Goal: Information Seeking & Learning: Learn about a topic

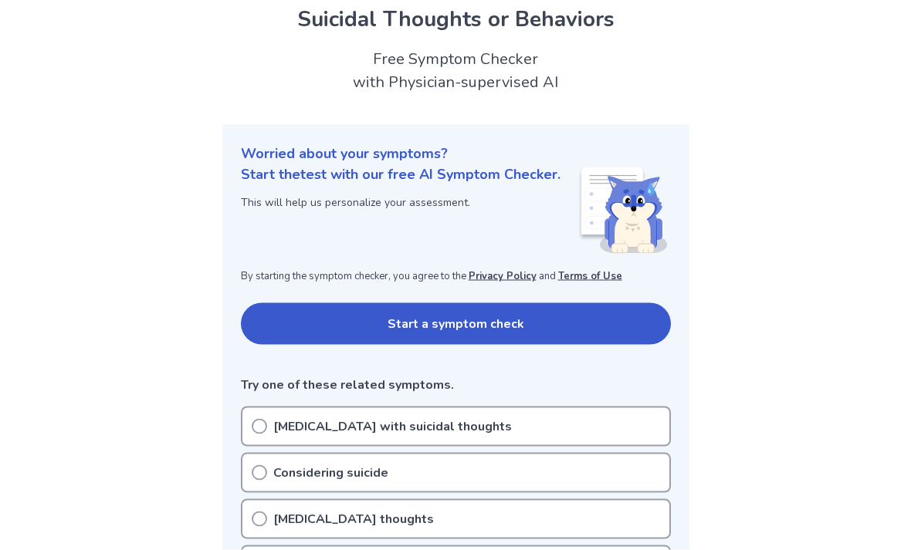
scroll to position [59, 0]
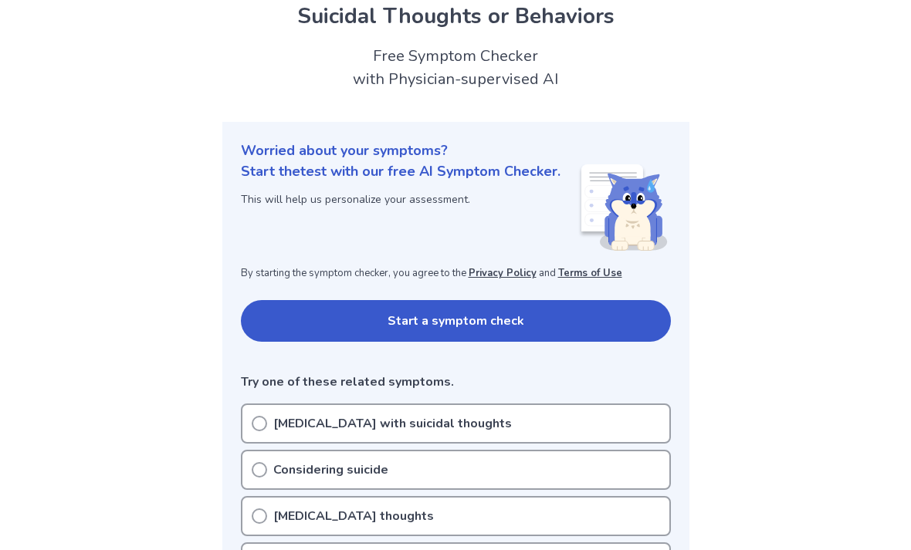
click at [629, 326] on button "Start a symptom check" at bounding box center [456, 321] width 430 height 42
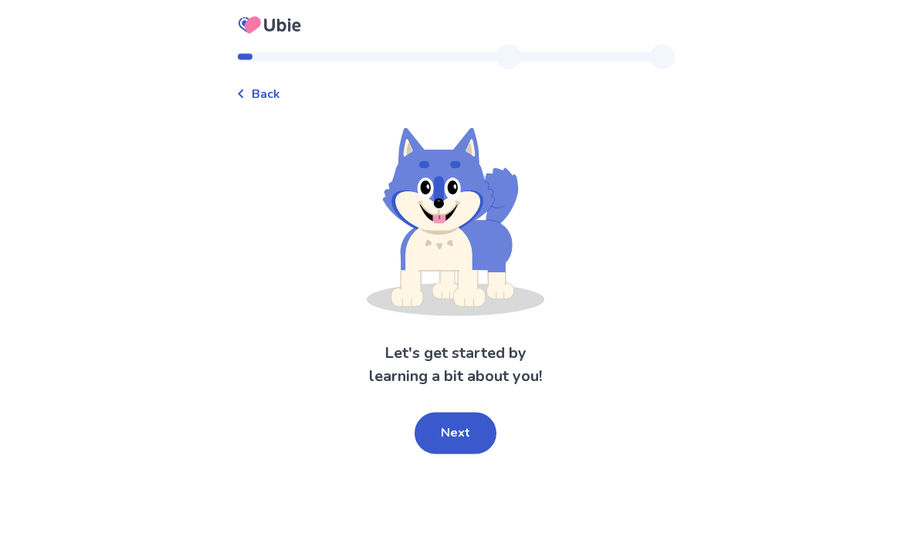
scroll to position [16, 0]
click at [461, 421] on button "Next" at bounding box center [455, 434] width 82 height 42
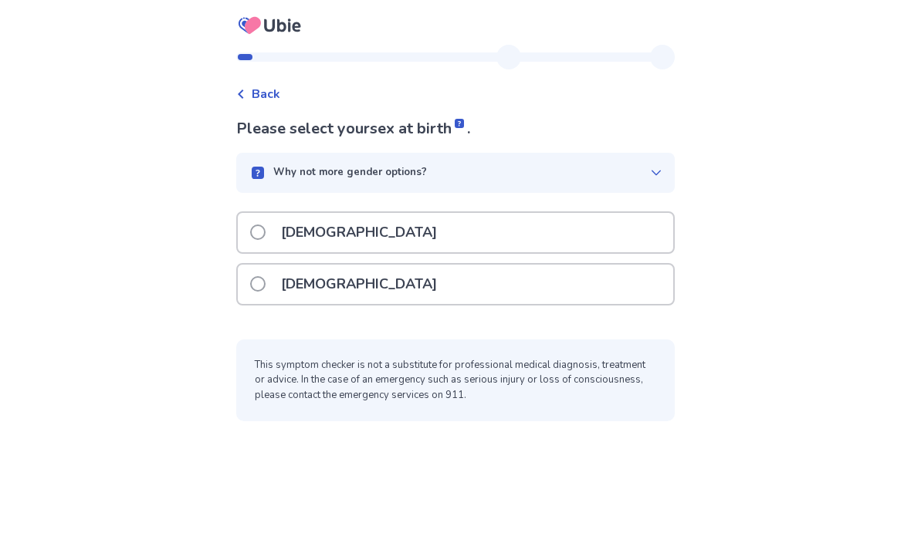
click at [620, 213] on div "[DEMOGRAPHIC_DATA]" at bounding box center [455, 232] width 435 height 39
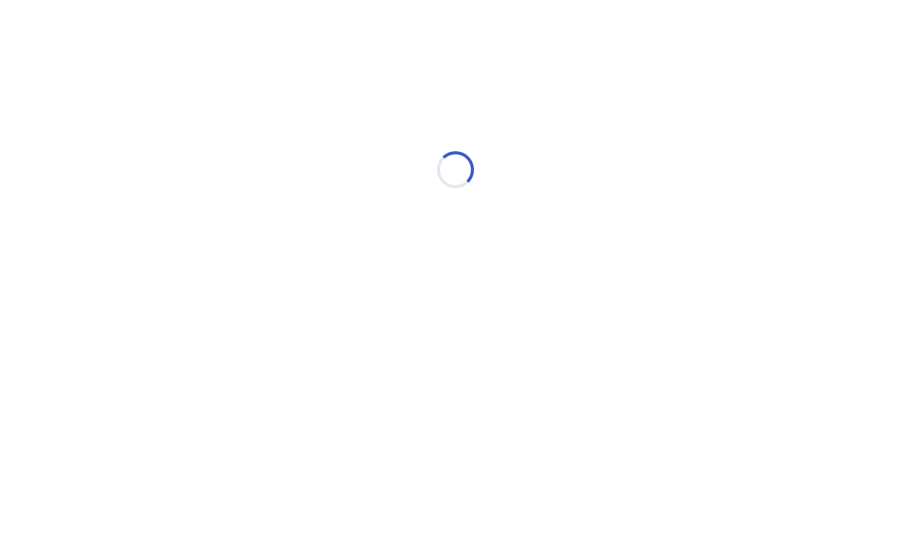
click at [629, 217] on div "Loading..." at bounding box center [455, 169] width 438 height 309
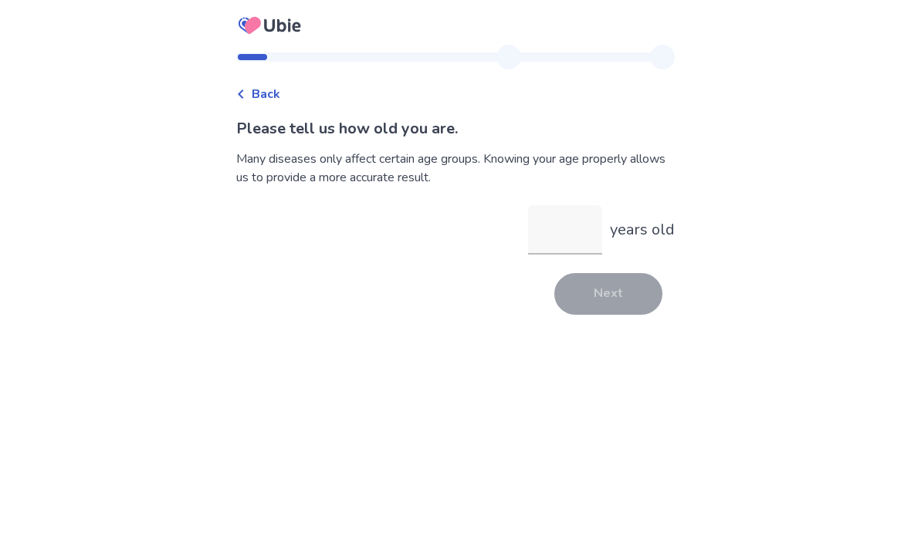
click at [573, 225] on input "years old" at bounding box center [565, 229] width 74 height 49
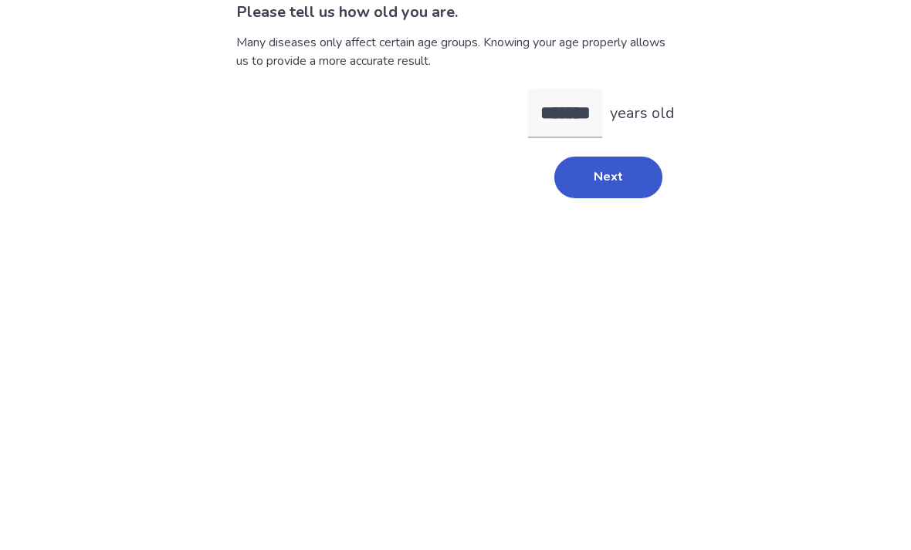
click at [626, 273] on button "Next" at bounding box center [608, 294] width 108 height 42
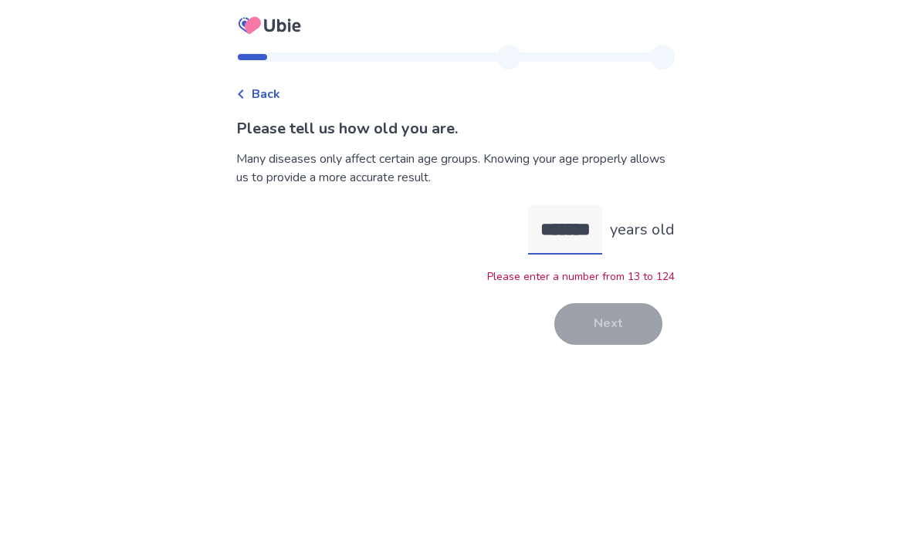
click at [584, 205] on input "*******" at bounding box center [565, 229] width 74 height 49
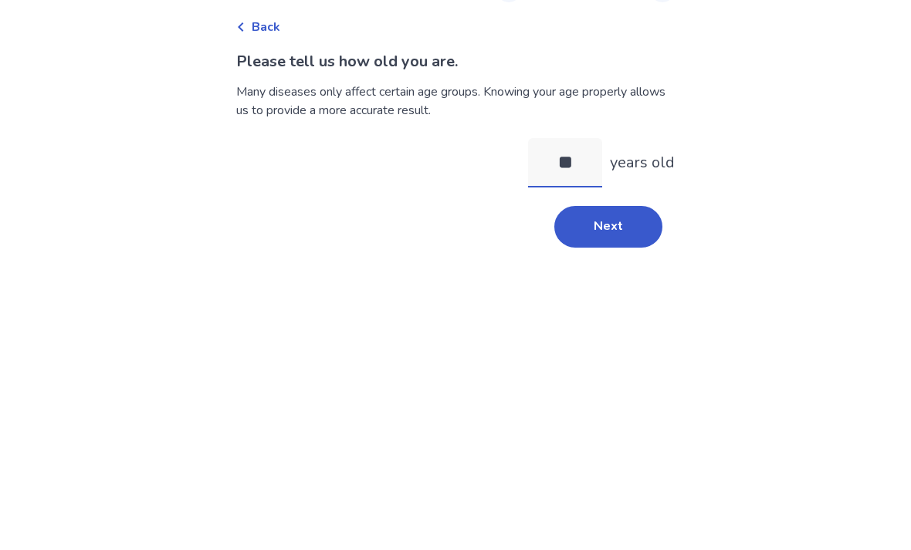
type input "*"
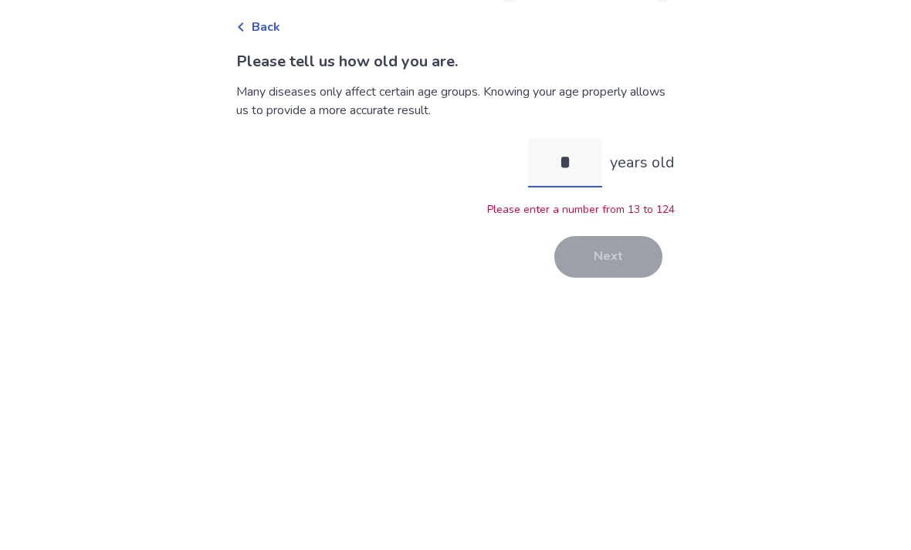
type input "**"
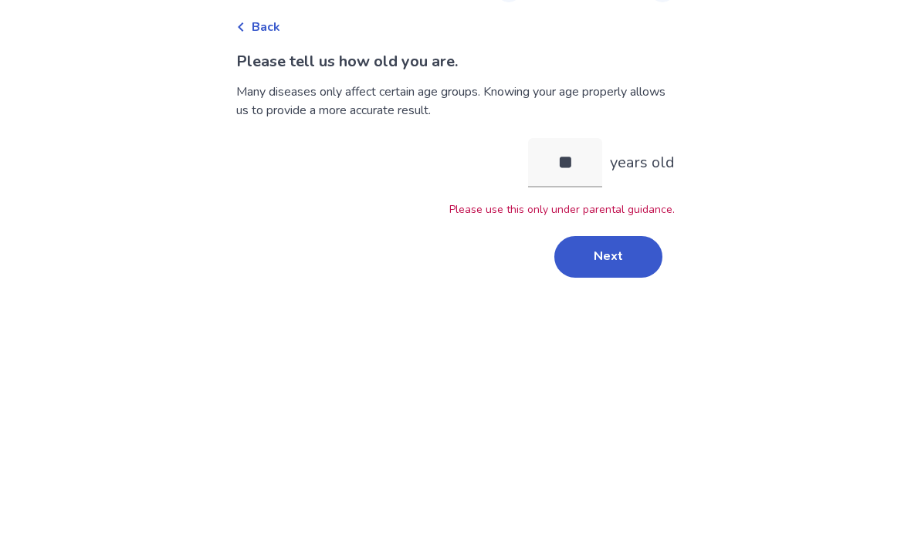
click at [629, 303] on button "Next" at bounding box center [608, 324] width 108 height 42
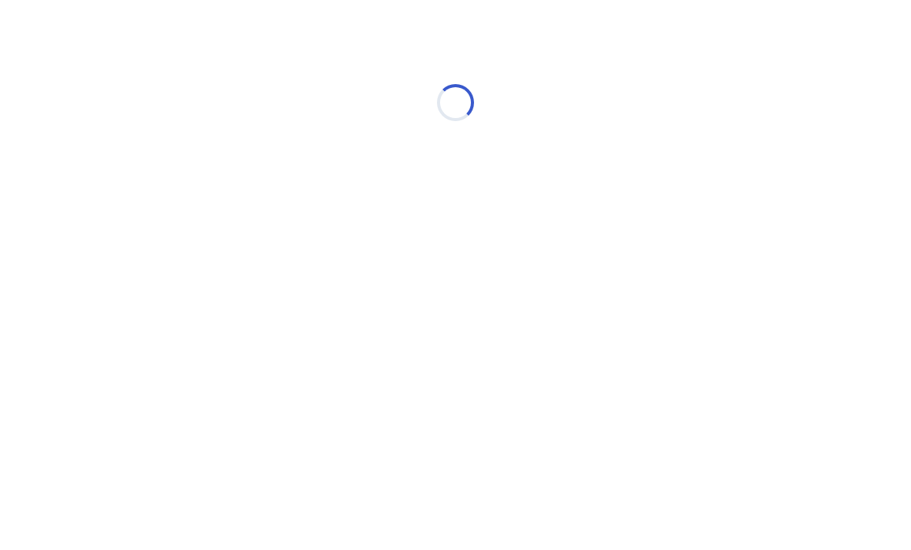
scroll to position [0, 0]
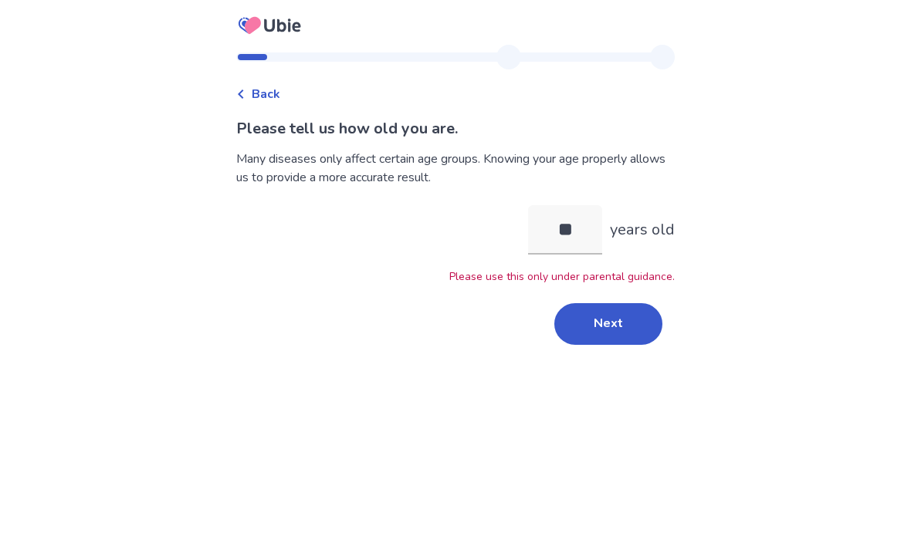
click at [634, 328] on button "Next" at bounding box center [608, 324] width 108 height 42
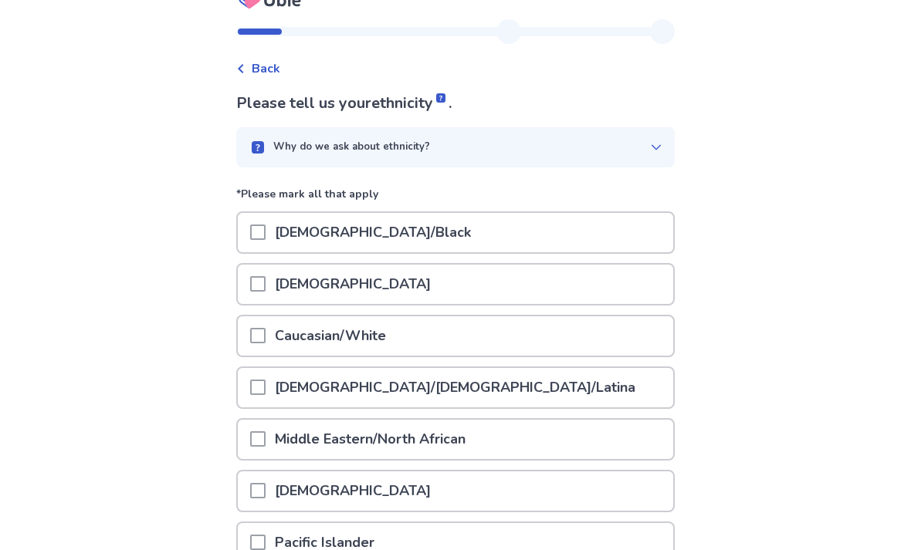
scroll to position [27, 0]
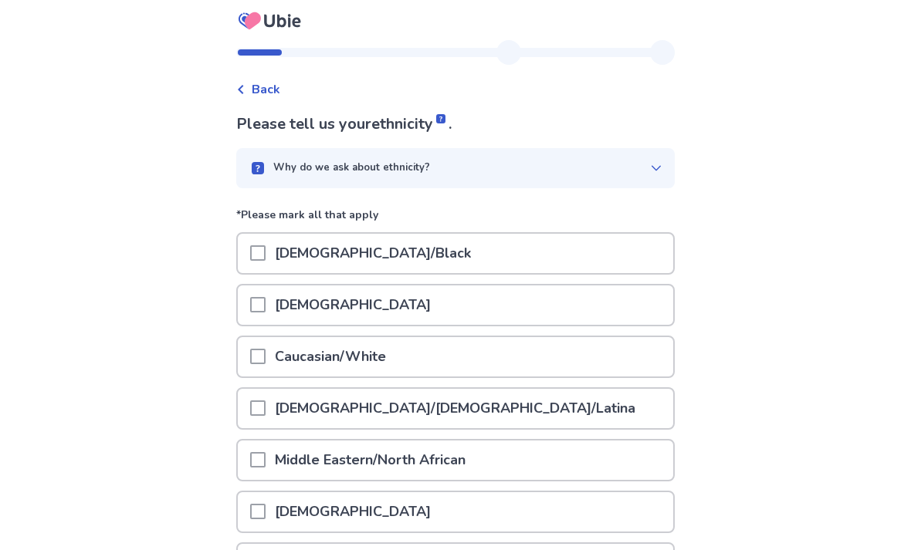
click at [262, 171] on rect at bounding box center [258, 169] width 12 height 12
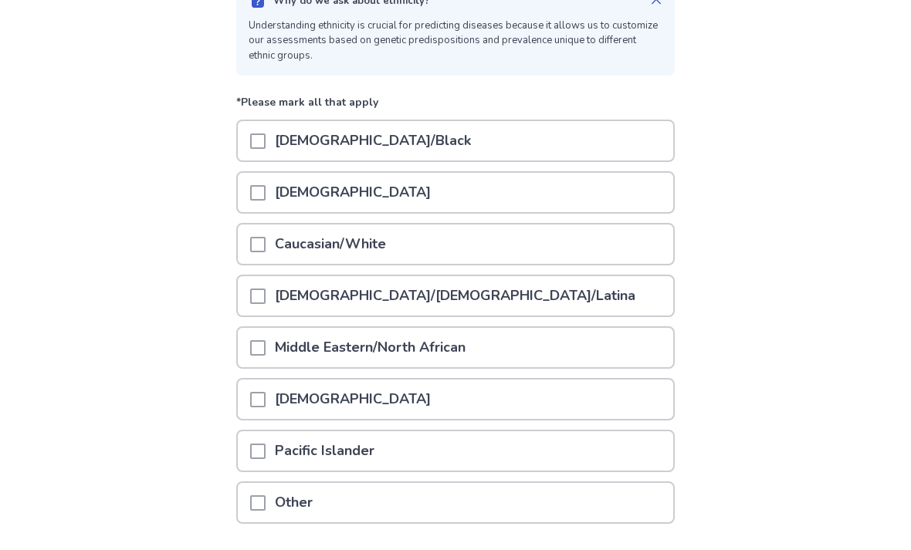
click at [265, 188] on span at bounding box center [257, 193] width 15 height 15
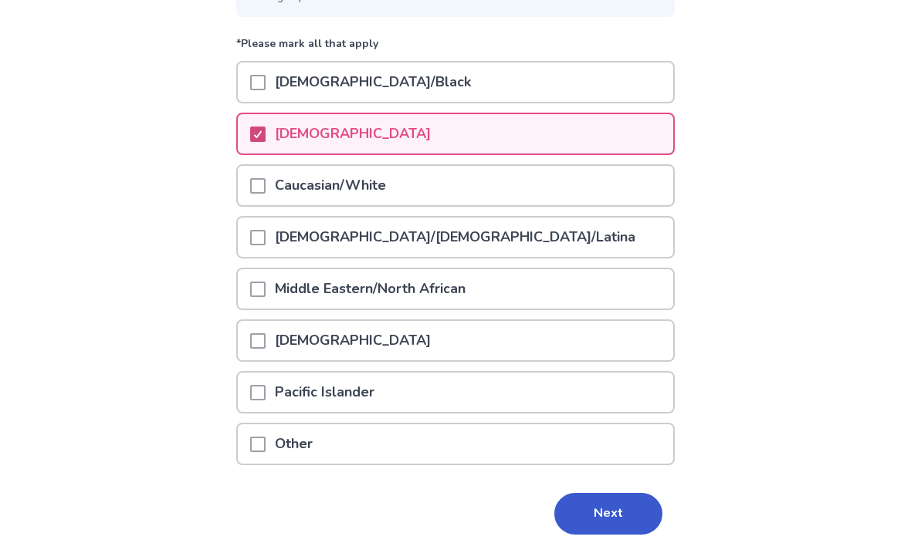
scroll to position [231, 0]
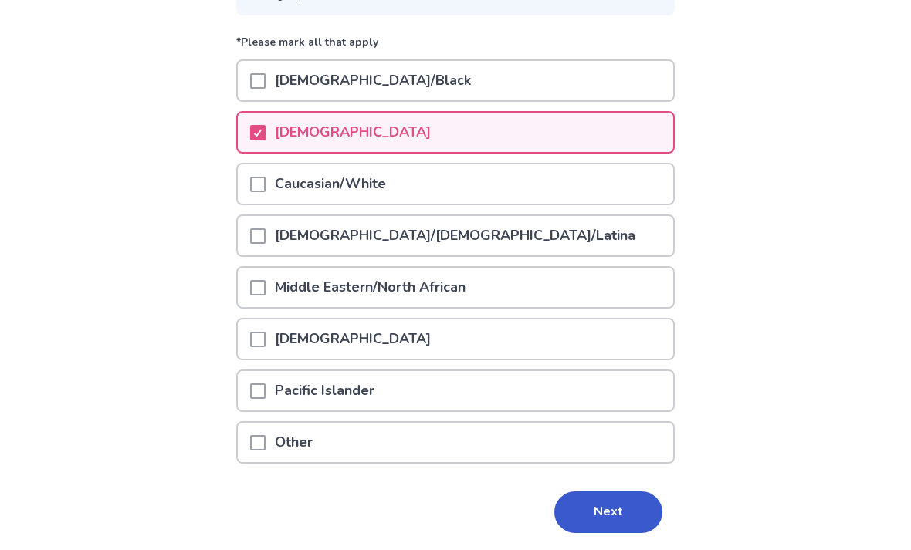
click at [265, 177] on span at bounding box center [257, 184] width 15 height 15
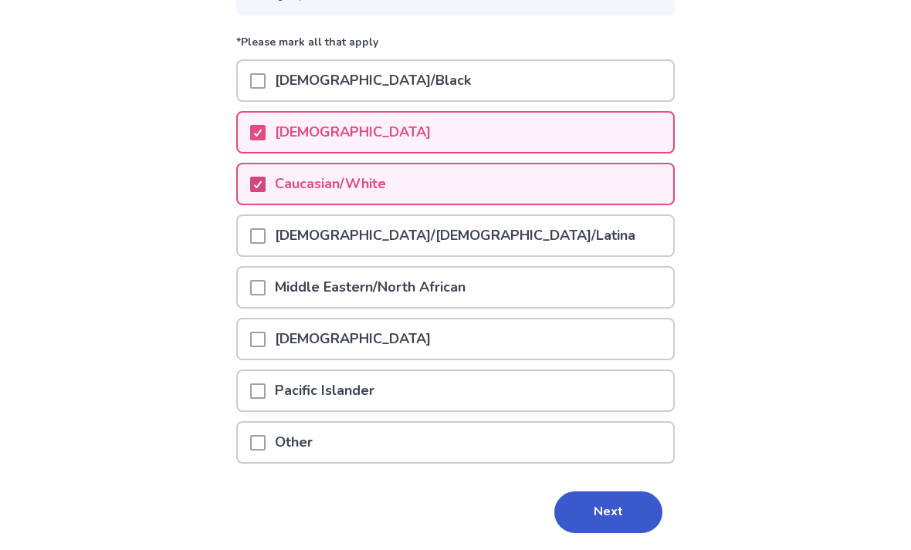
click at [265, 455] on div at bounding box center [257, 442] width 15 height 39
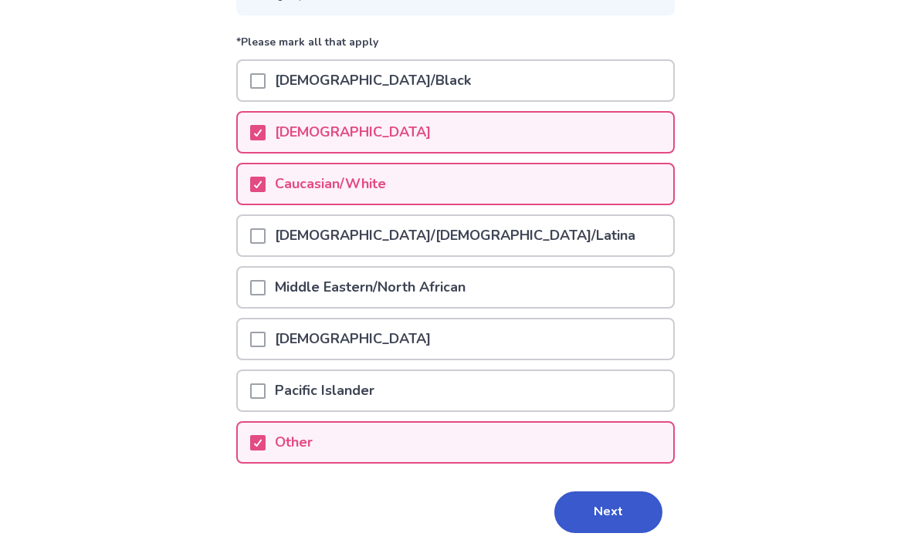
click at [602, 519] on button "Next" at bounding box center [608, 513] width 108 height 42
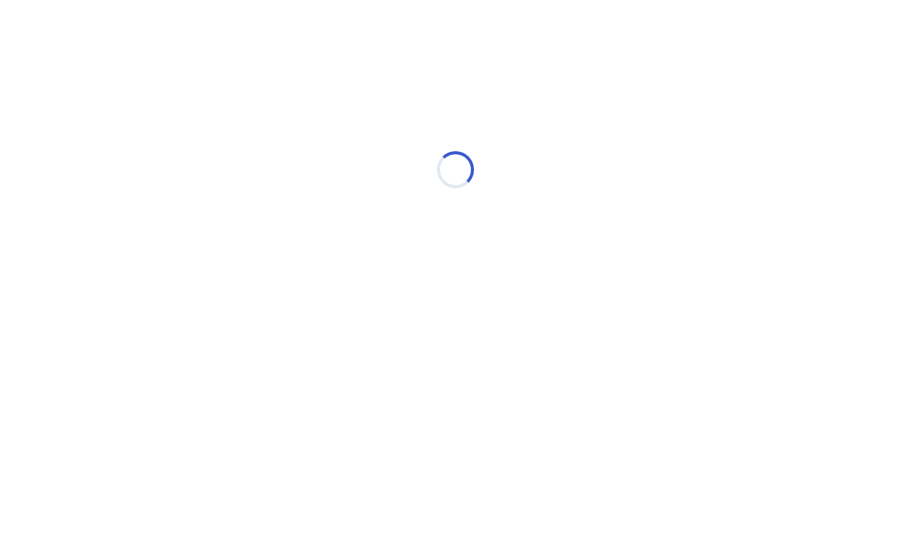
scroll to position [0, 0]
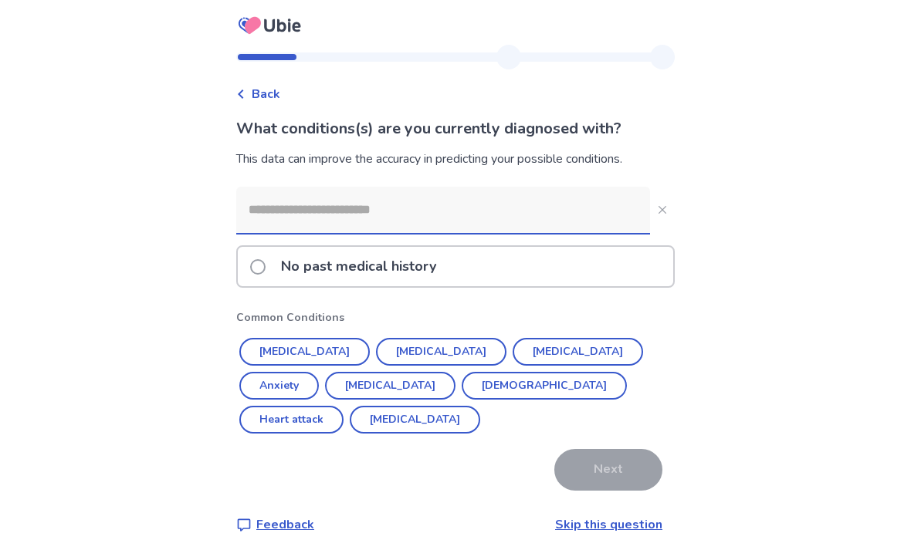
click at [517, 353] on button "[MEDICAL_DATA]" at bounding box center [577, 352] width 130 height 28
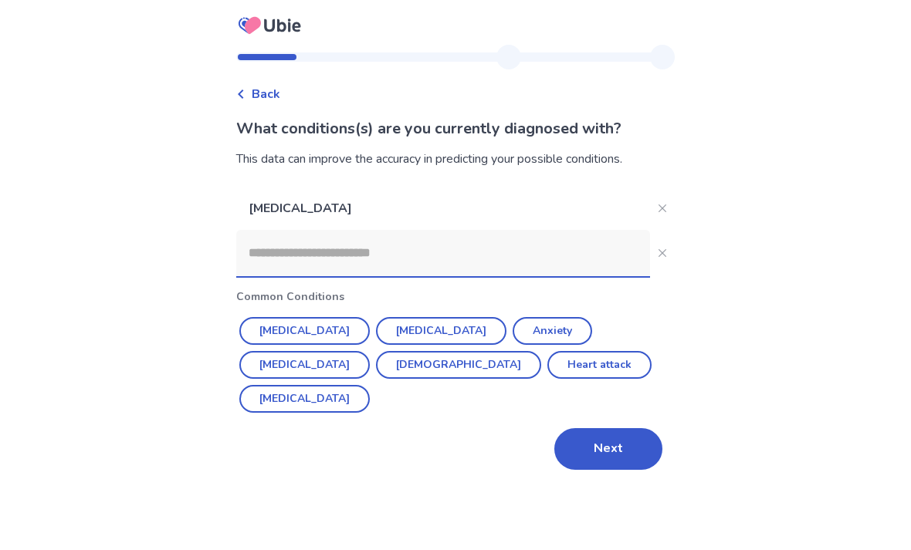
click at [269, 333] on button "[MEDICAL_DATA]" at bounding box center [304, 331] width 130 height 28
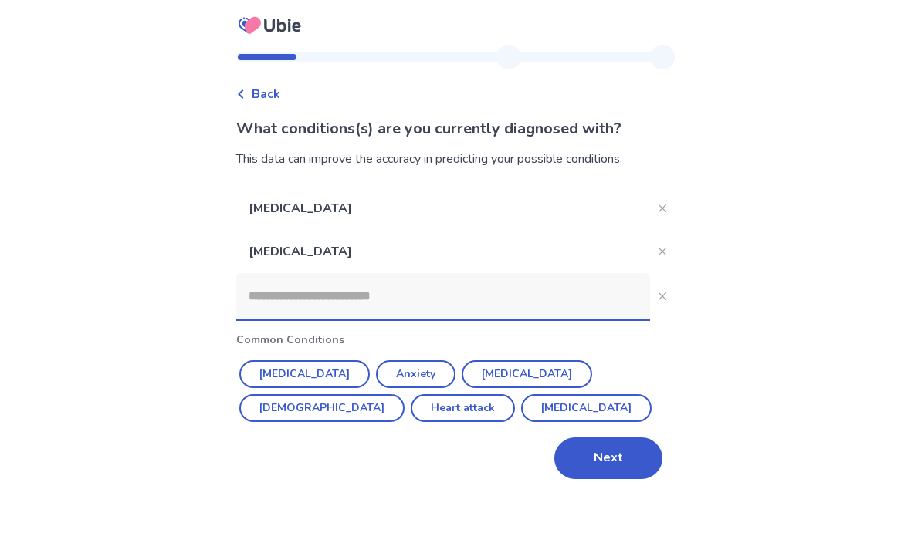
click at [266, 255] on p "[MEDICAL_DATA]" at bounding box center [443, 251] width 414 height 43
click at [658, 251] on icon "Close" at bounding box center [662, 252] width 8 height 8
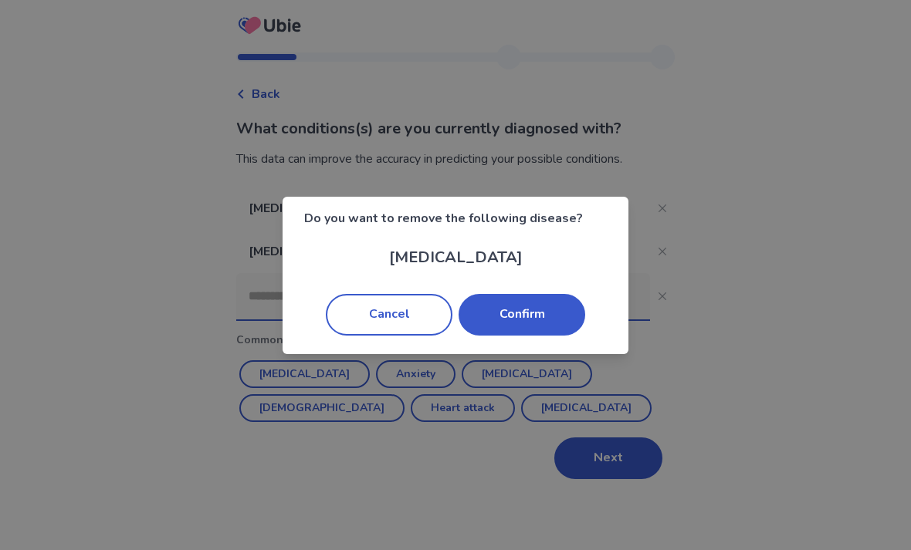
click at [556, 314] on button "Confirm" at bounding box center [521, 315] width 127 height 42
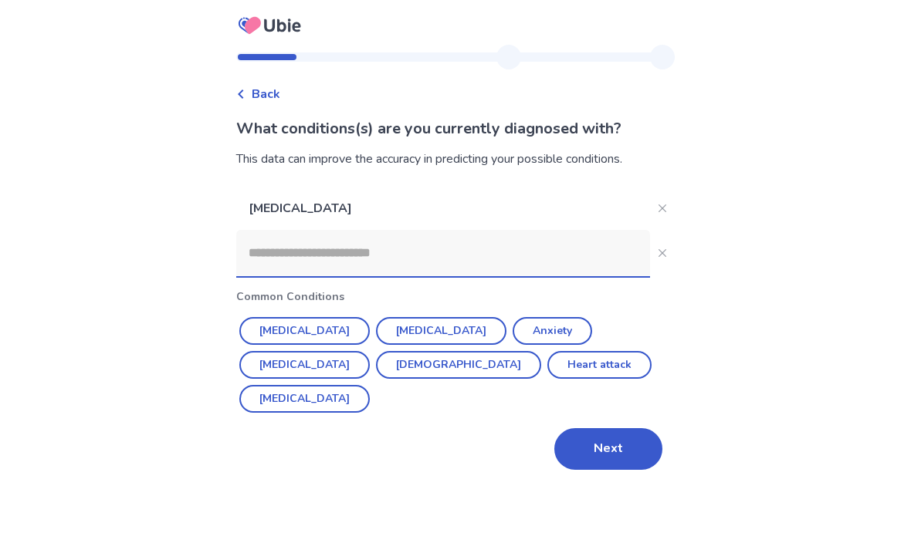
click at [370, 385] on button "[MEDICAL_DATA]" at bounding box center [304, 399] width 130 height 28
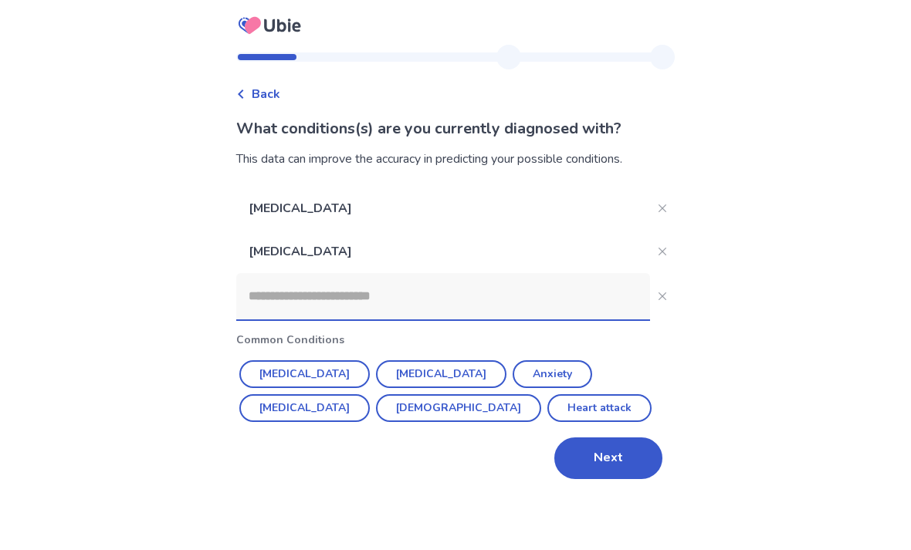
click at [512, 372] on button "Anxiety" at bounding box center [551, 374] width 79 height 28
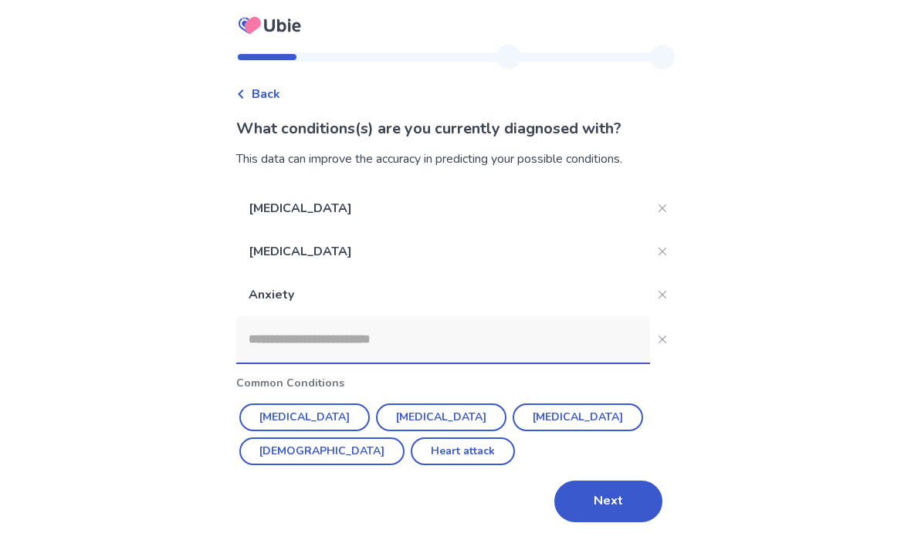
click at [600, 339] on input at bounding box center [443, 339] width 414 height 46
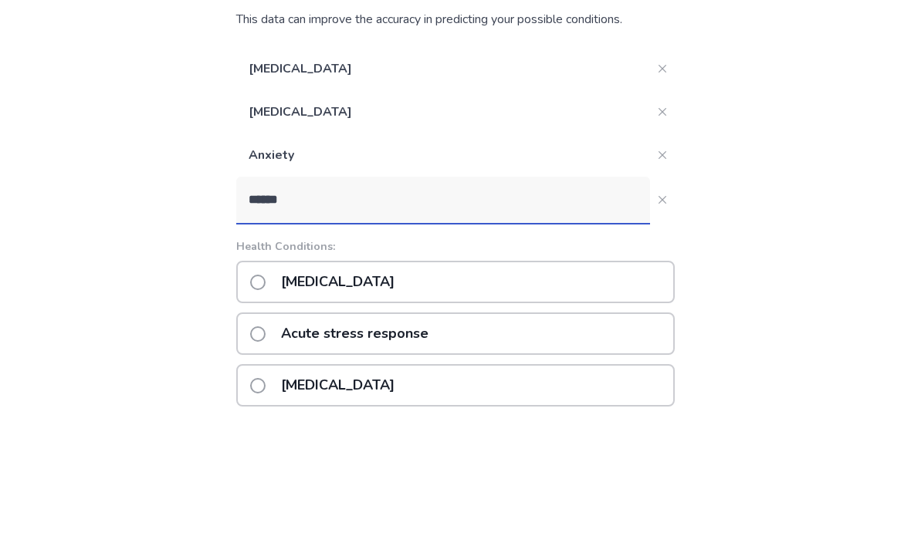
type input "******"
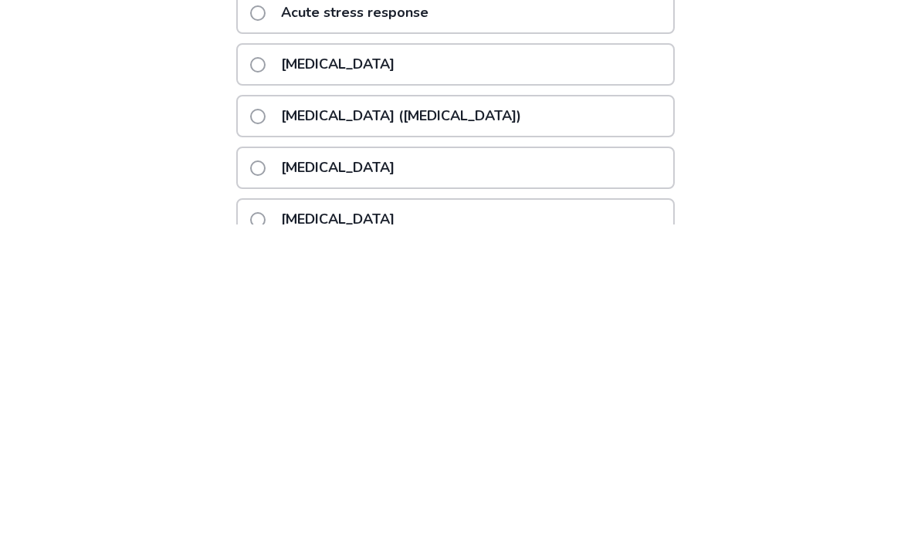
scroll to position [137, 0]
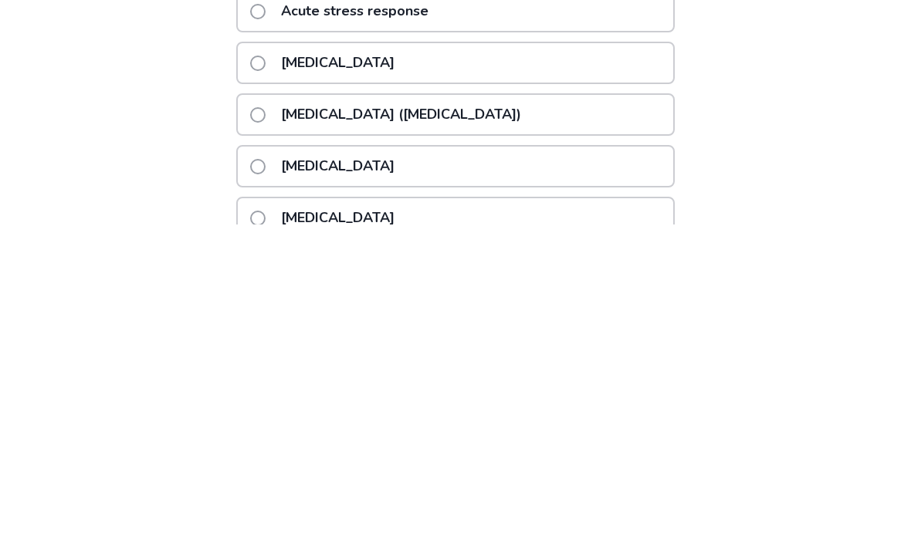
click at [265, 433] on span at bounding box center [257, 440] width 15 height 15
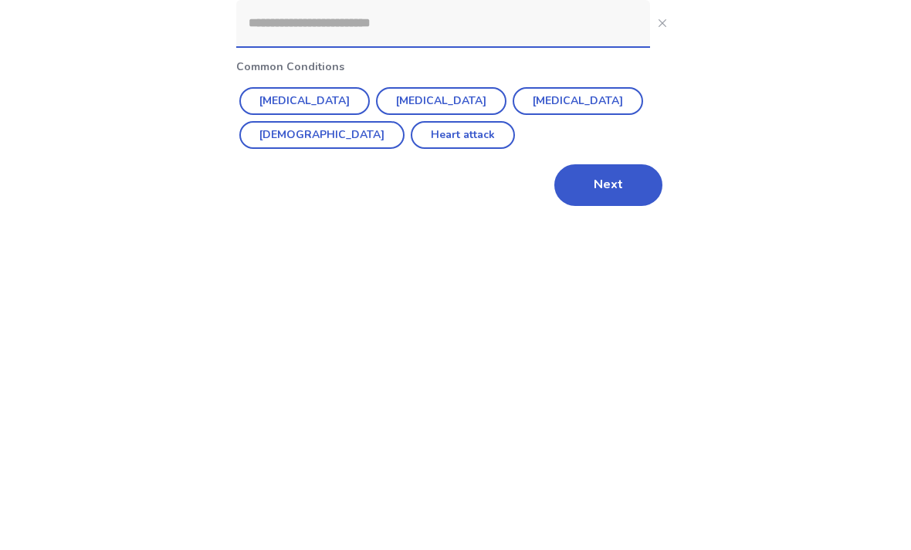
scroll to position [49, 0]
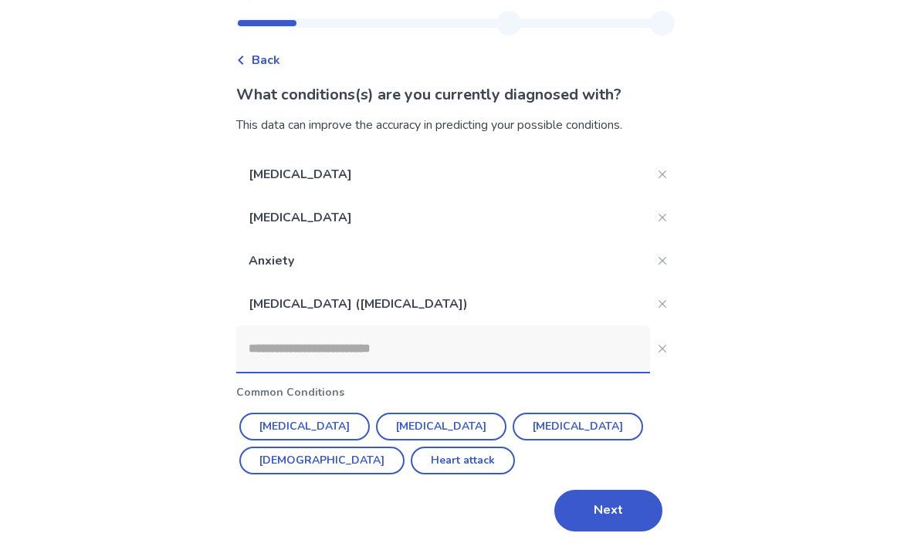
click at [625, 500] on button "Next" at bounding box center [608, 511] width 108 height 42
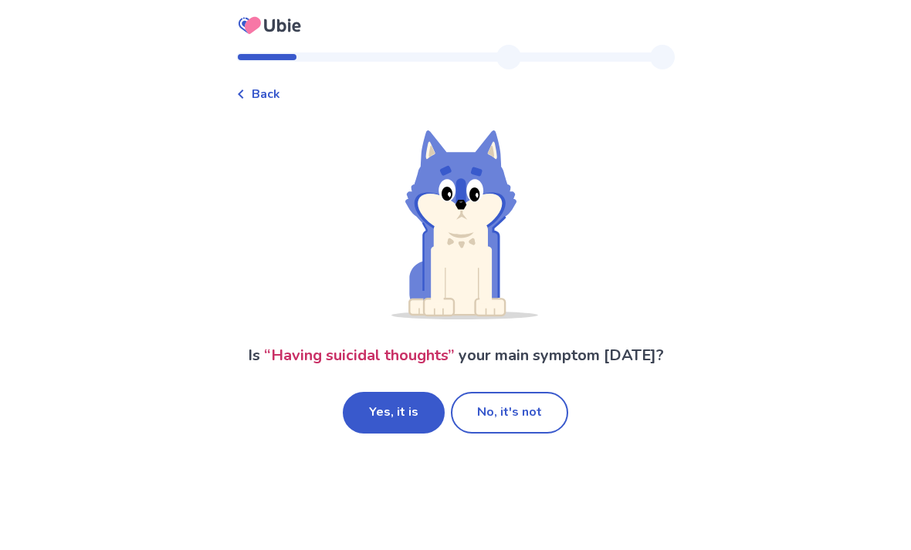
click at [414, 431] on button "Yes, it is" at bounding box center [394, 413] width 102 height 42
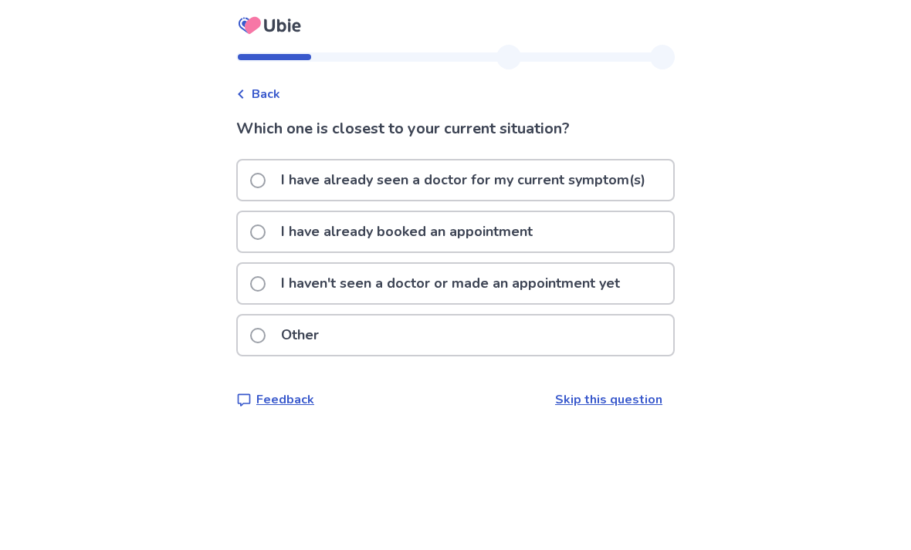
click at [265, 289] on span at bounding box center [257, 283] width 15 height 15
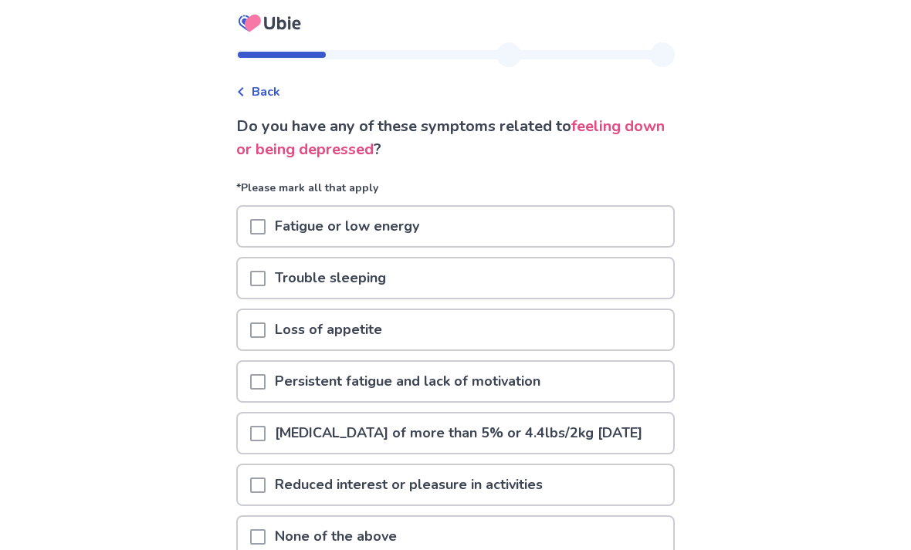
scroll to position [2, 0]
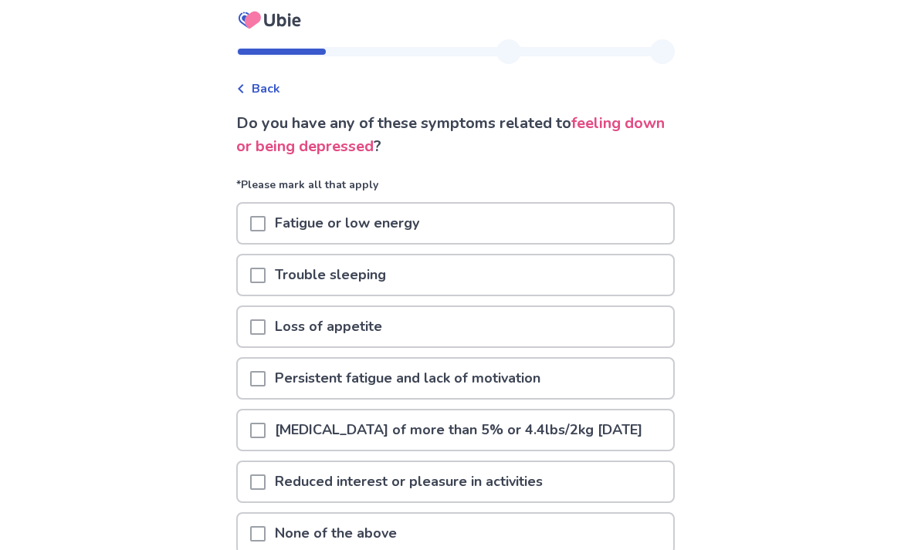
click at [265, 231] on span at bounding box center [257, 224] width 15 height 15
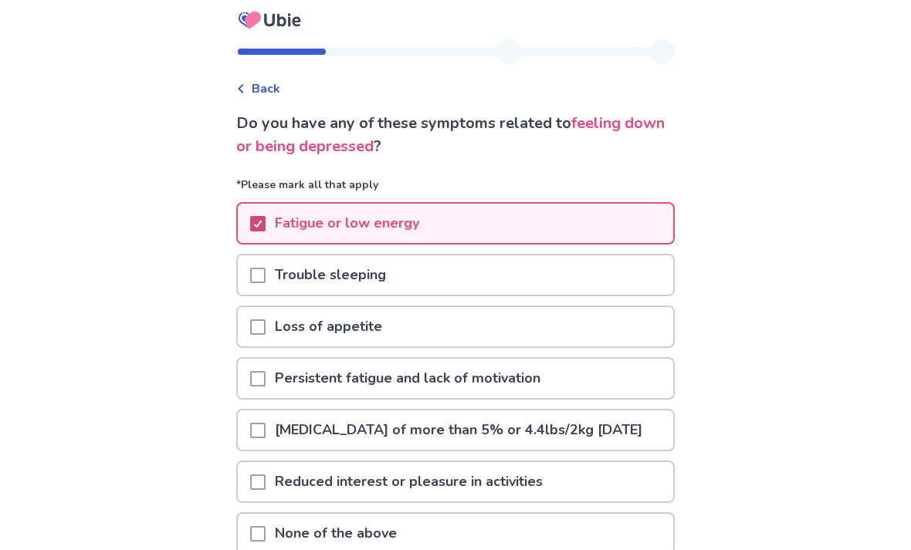
click at [265, 268] on span at bounding box center [257, 275] width 15 height 15
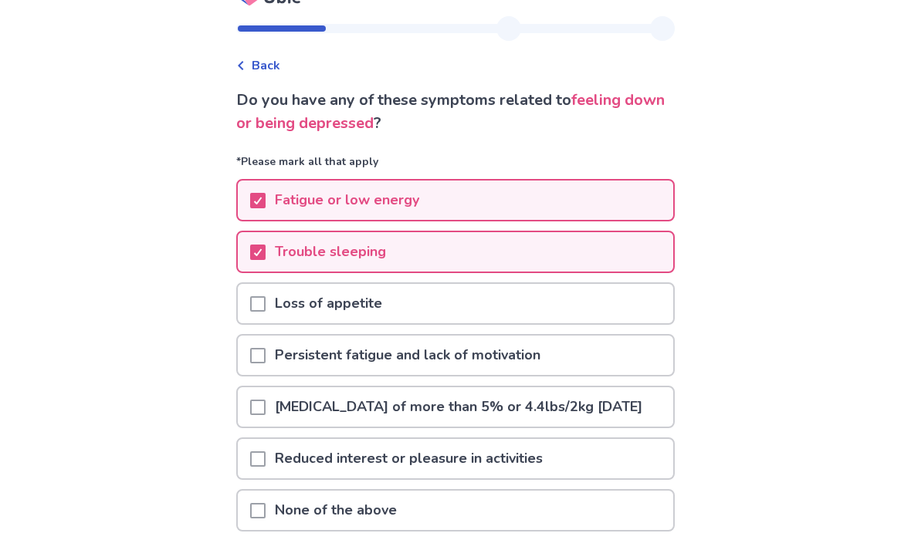
click at [265, 307] on span at bounding box center [257, 303] width 15 height 15
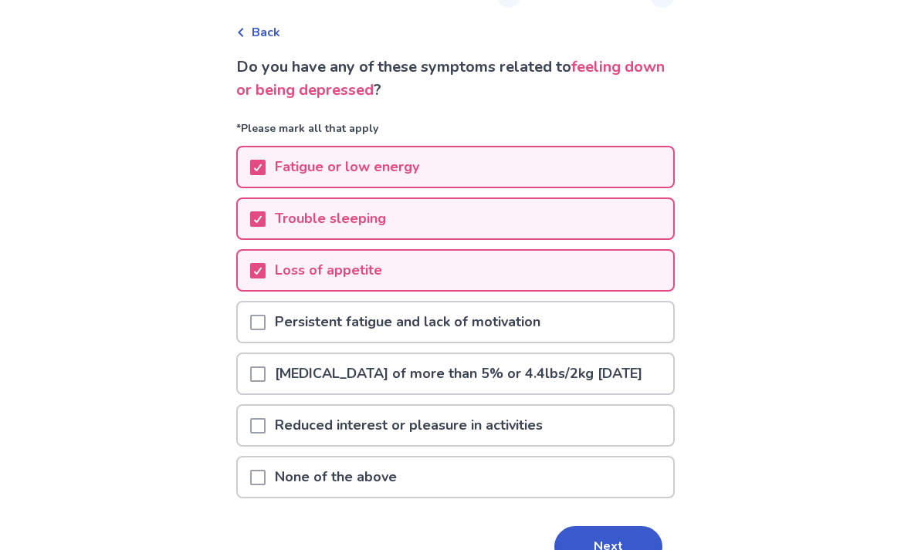
click at [265, 327] on span at bounding box center [257, 323] width 15 height 15
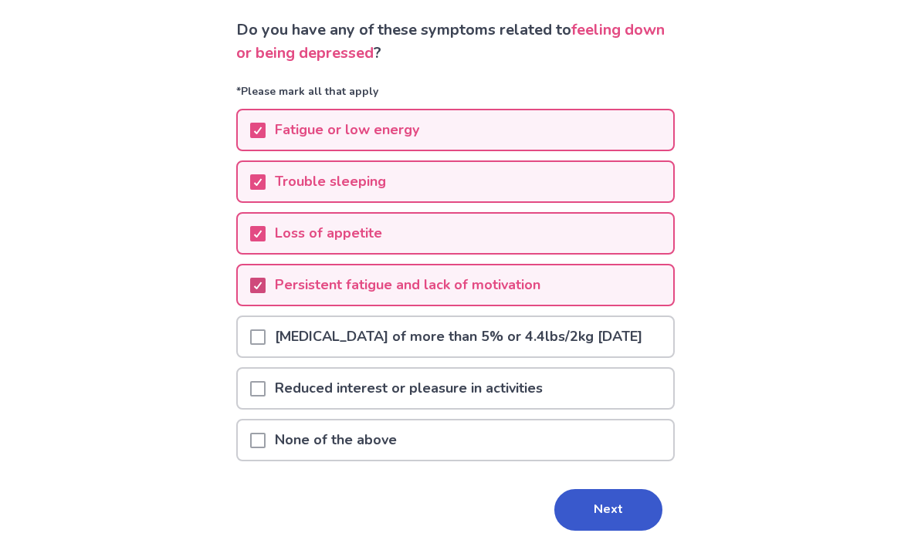
scroll to position [99, 0]
click at [265, 345] on span at bounding box center [257, 336] width 15 height 15
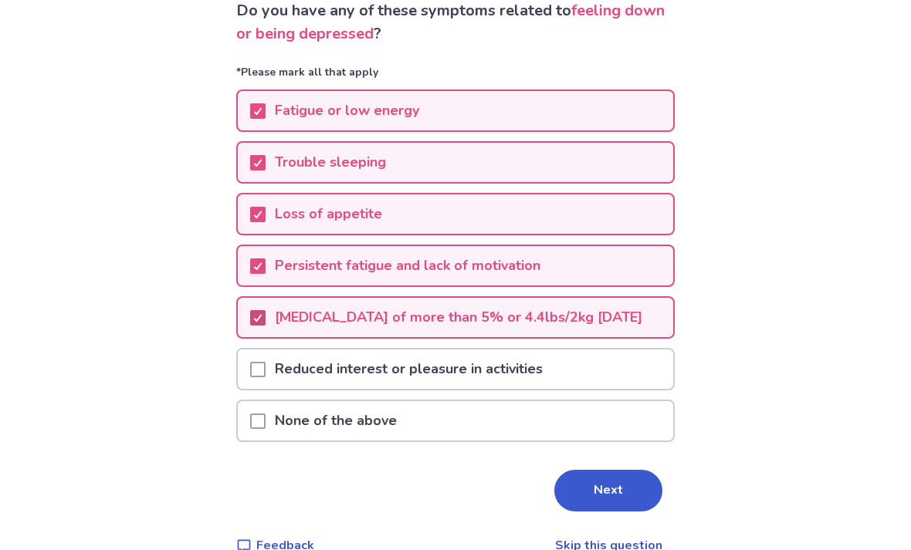
scroll to position [119, 0]
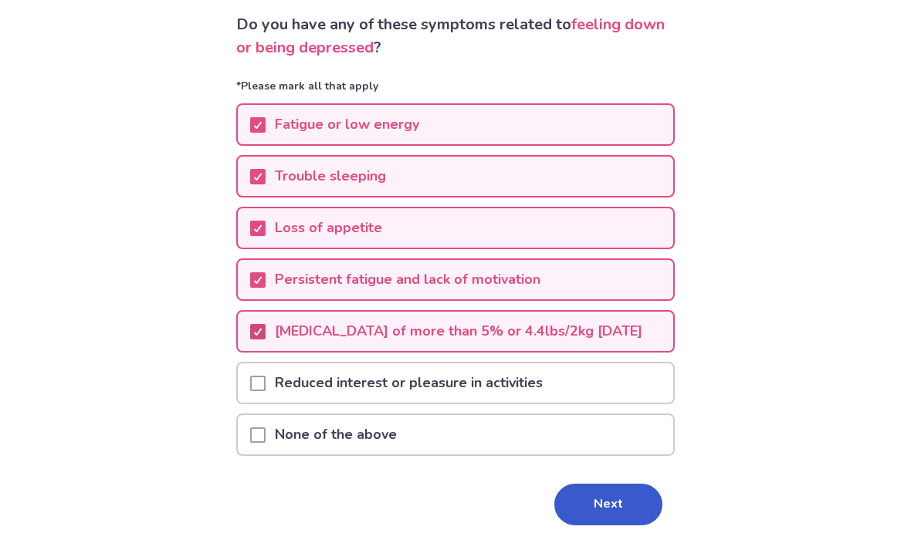
click at [265, 392] on span at bounding box center [257, 384] width 15 height 15
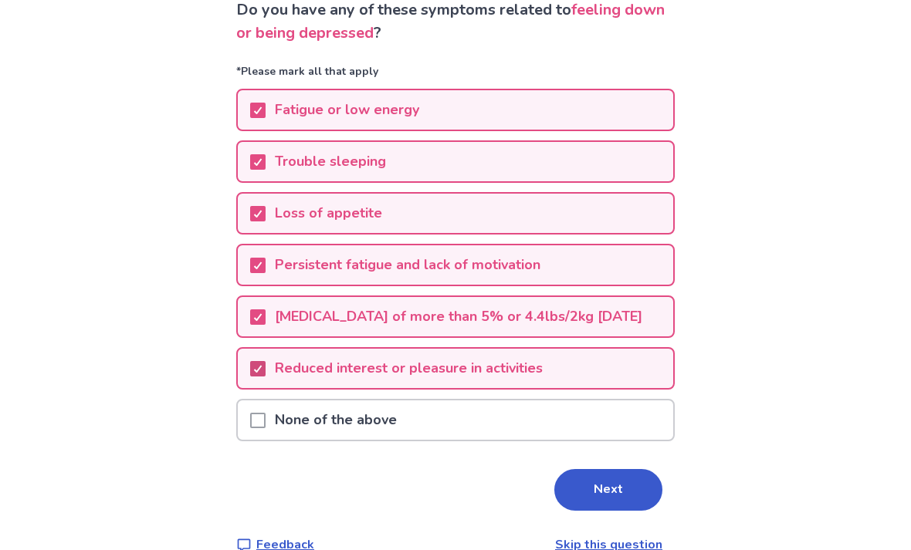
click at [621, 511] on button "Next" at bounding box center [608, 490] width 108 height 42
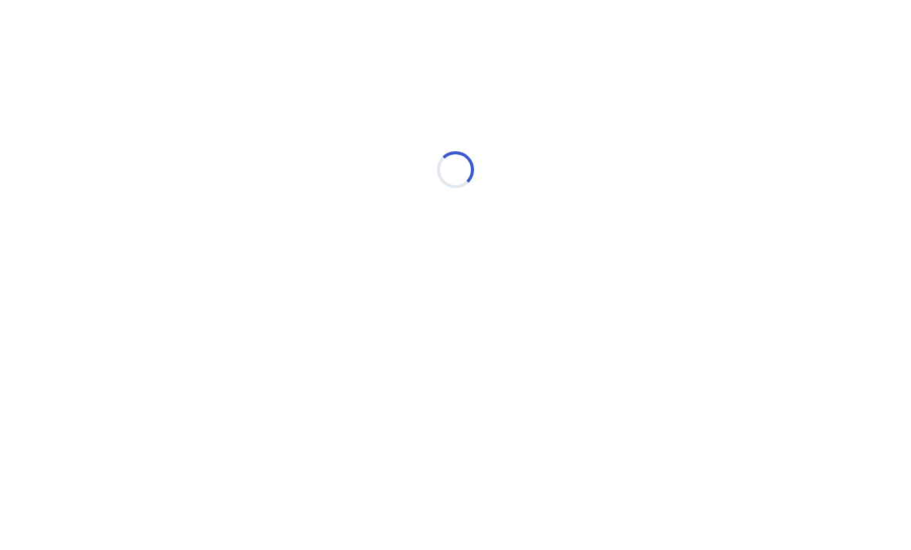
select select "*"
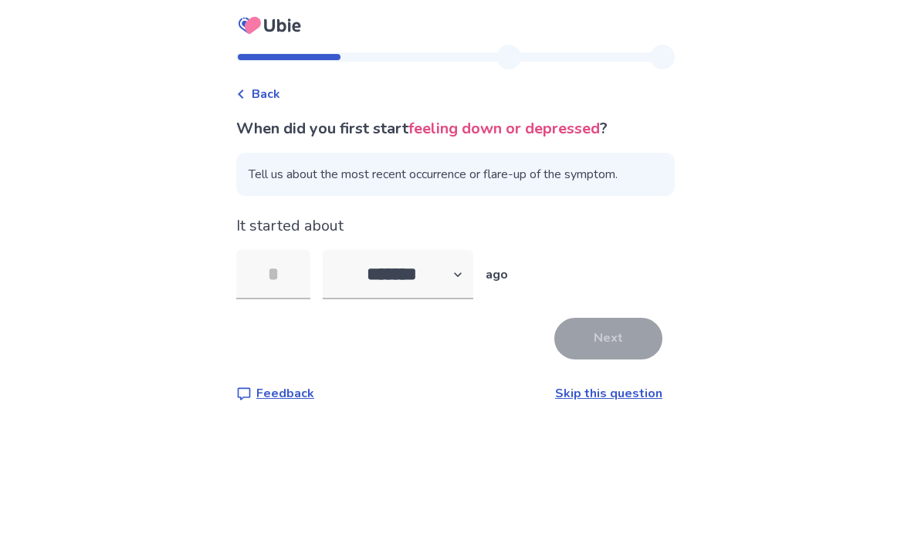
click at [282, 279] on input "tel" at bounding box center [273, 274] width 74 height 49
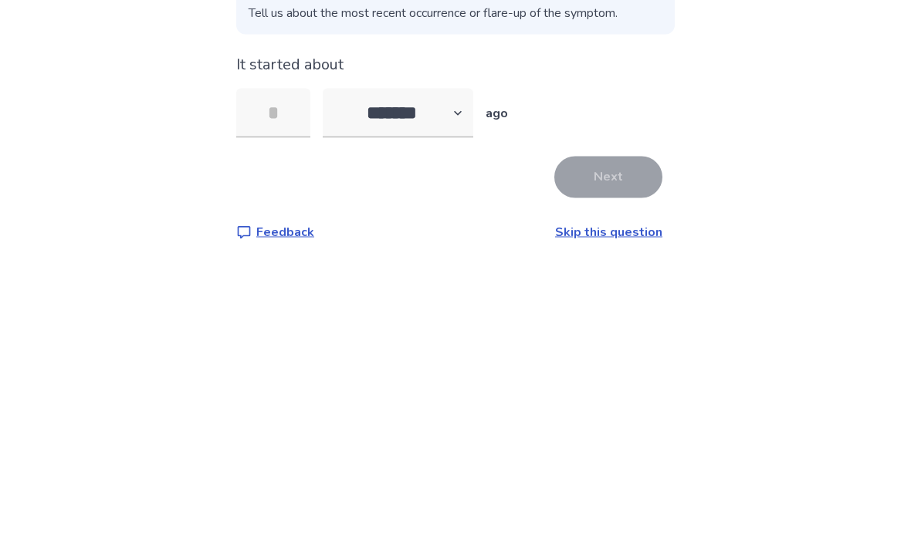
type input "*"
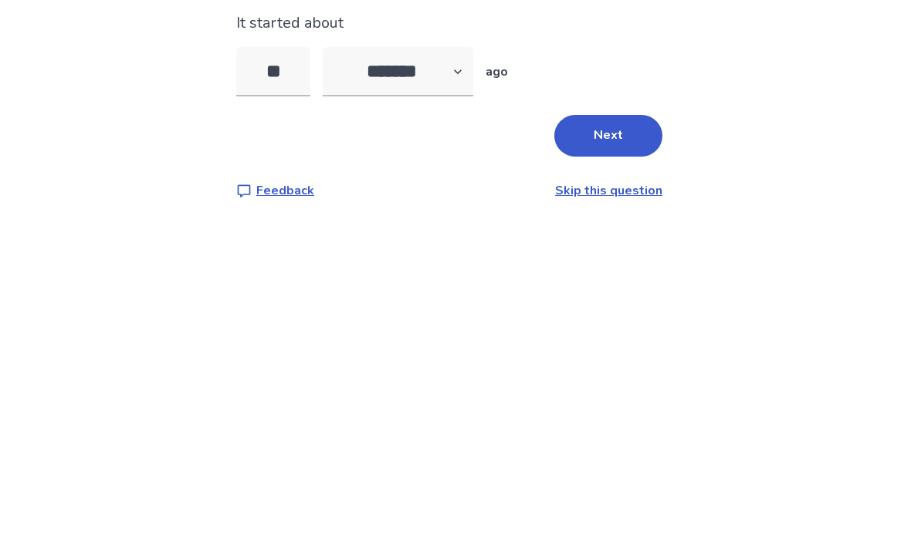
type input "*"
click at [850, 181] on div "Back When did you first start feeling down or depressed ? Tell us about the mos…" at bounding box center [455, 275] width 911 height 550
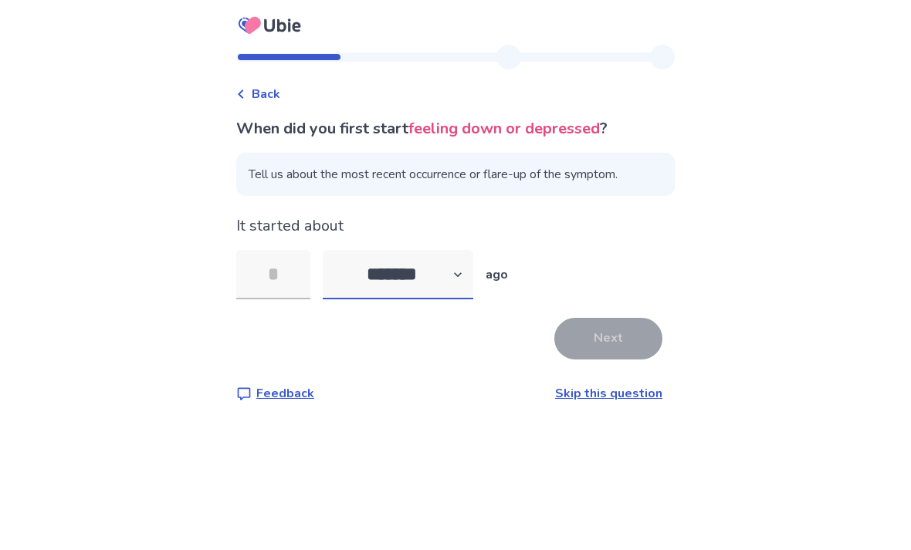
click at [445, 250] on select "******* ****** ******* ******** *******" at bounding box center [398, 274] width 150 height 49
select select "*"
click at [269, 250] on input "tel" at bounding box center [273, 274] width 74 height 49
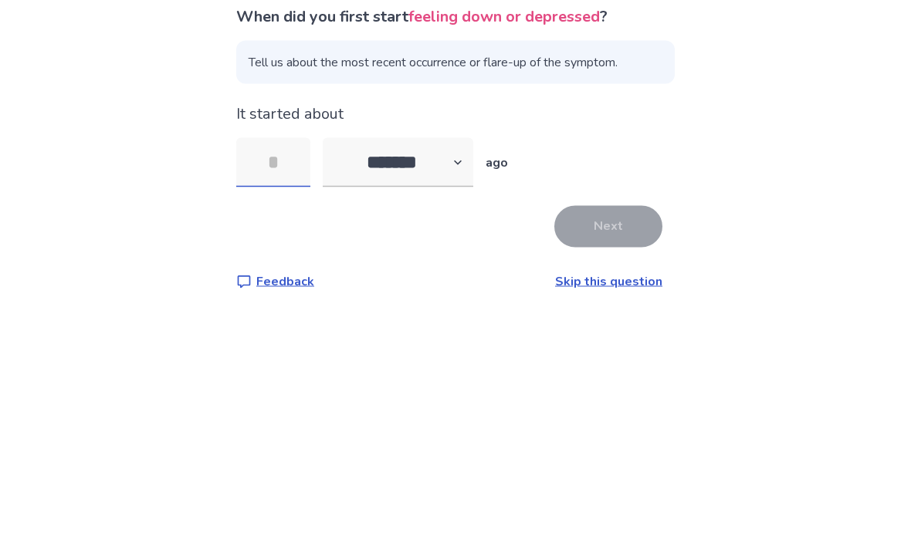
type input "*"
click at [624, 318] on button "Next" at bounding box center [608, 339] width 108 height 42
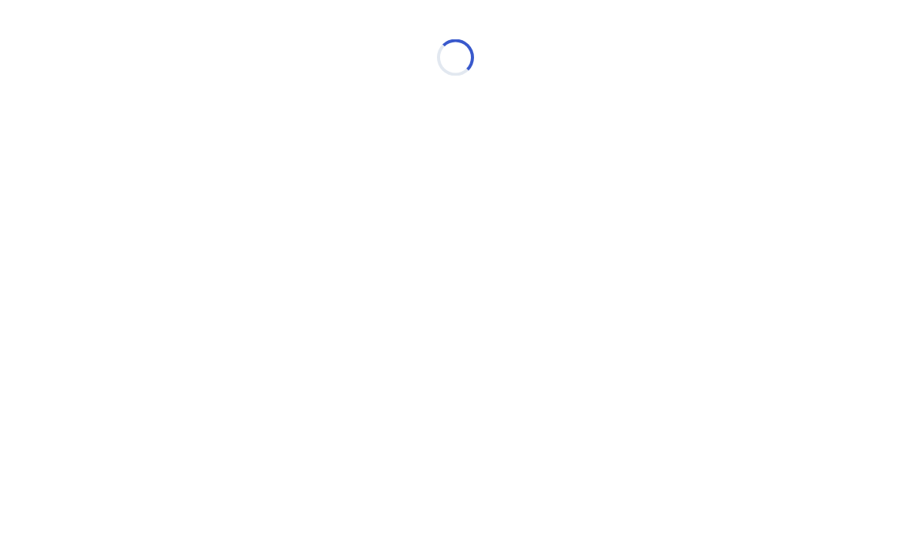
scroll to position [0, 0]
select select "*"
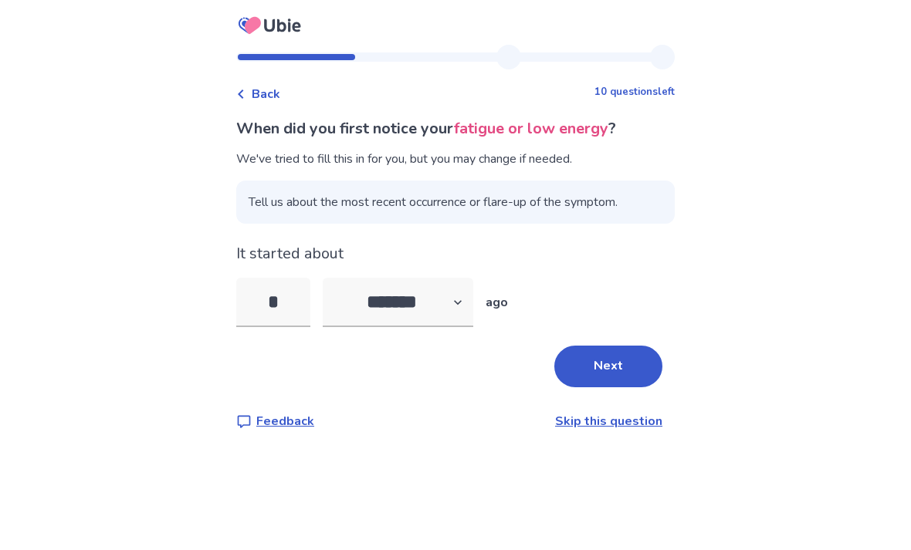
click at [617, 346] on button "Next" at bounding box center [608, 367] width 108 height 42
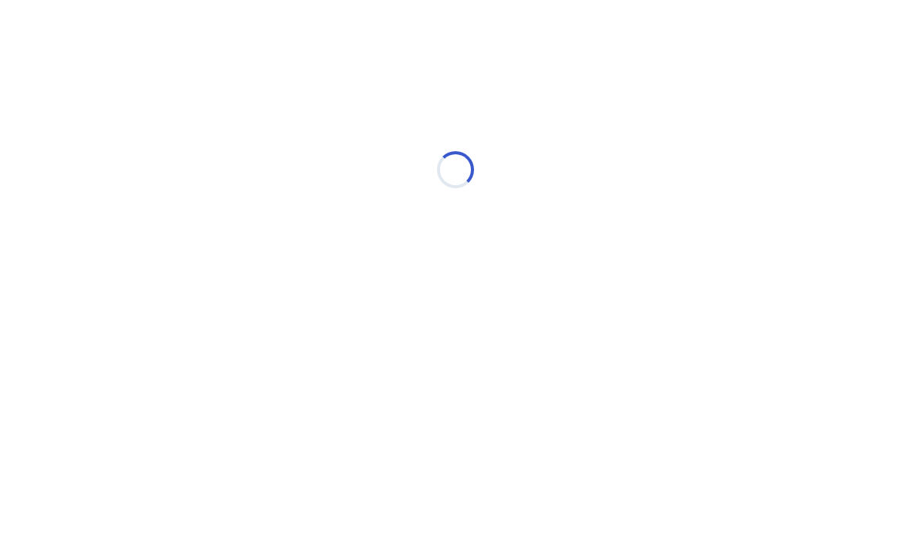
select select "*"
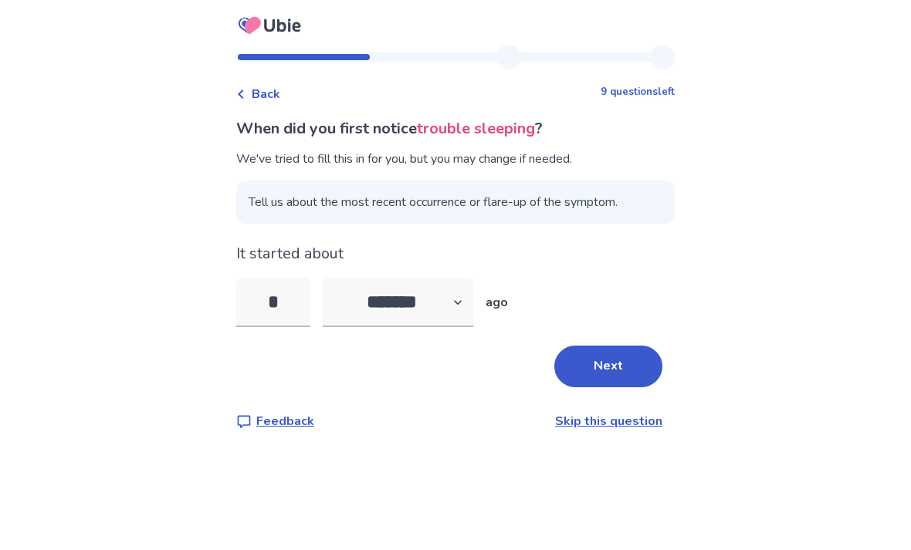
click at [617, 369] on button "Next" at bounding box center [608, 367] width 108 height 42
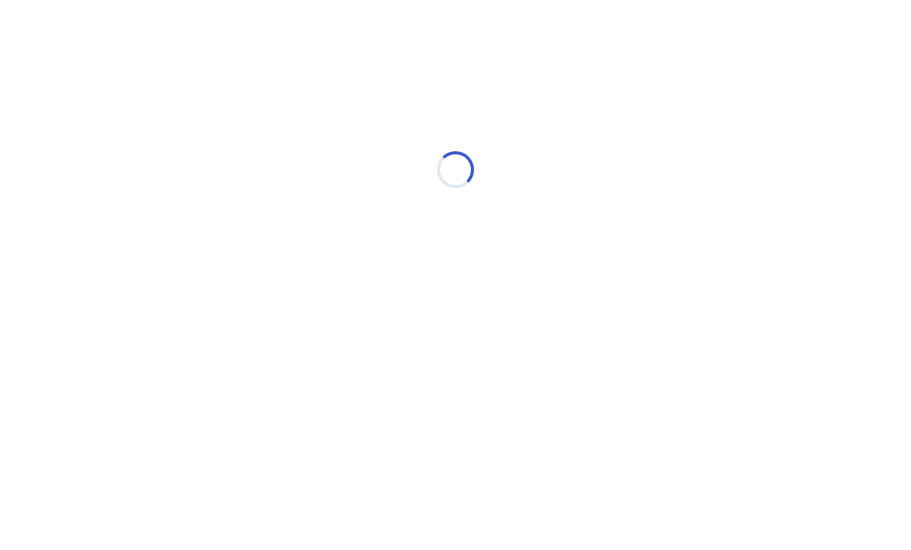
select select "*"
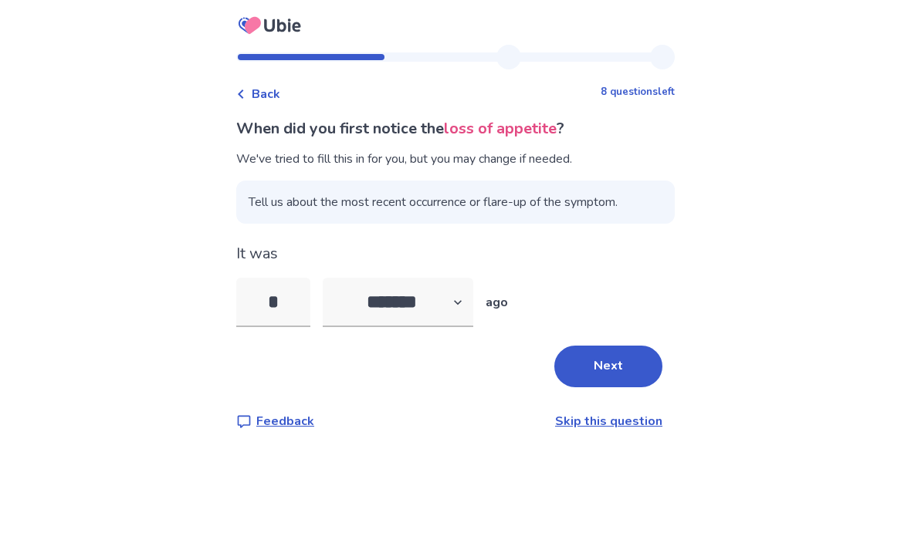
click at [620, 210] on span "Tell us about the most recent occurrence or flare-up of the symptom." at bounding box center [455, 202] width 438 height 43
click at [619, 200] on span "Tell us about the most recent occurrence or flare-up of the symptom." at bounding box center [455, 202] width 438 height 43
click at [603, 368] on button "Next" at bounding box center [608, 367] width 108 height 42
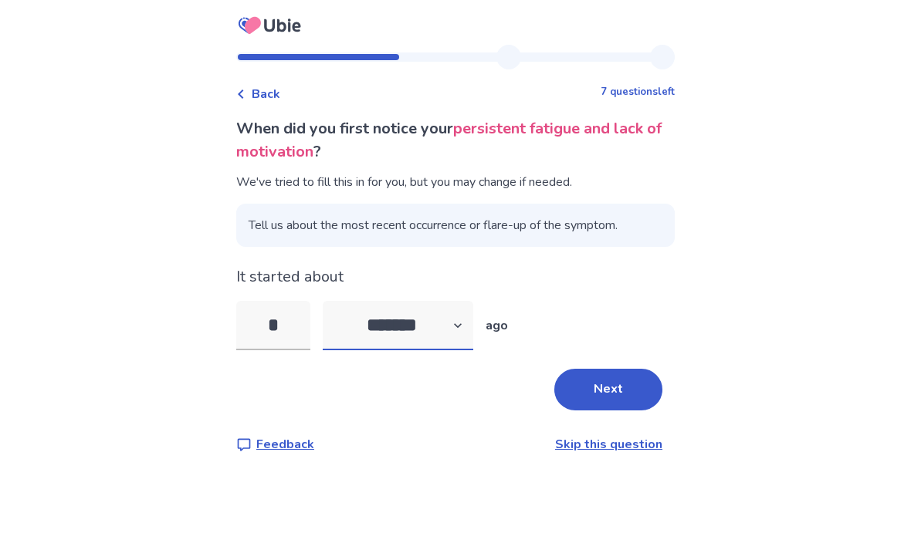
click at [449, 326] on select "******* ****** ******* ******** *******" at bounding box center [398, 325] width 150 height 49
select select "*"
click at [270, 326] on input "*" at bounding box center [273, 325] width 74 height 49
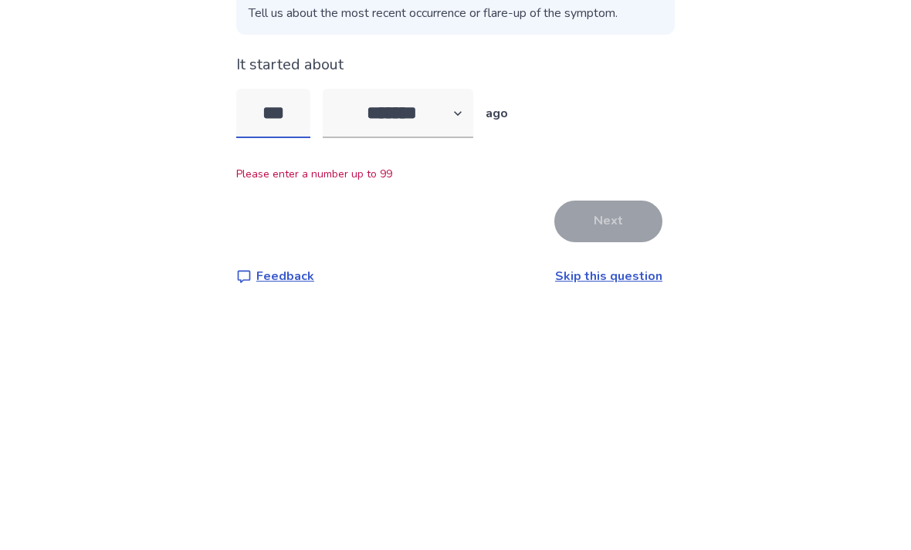
click at [308, 301] on input "***" at bounding box center [273, 325] width 74 height 49
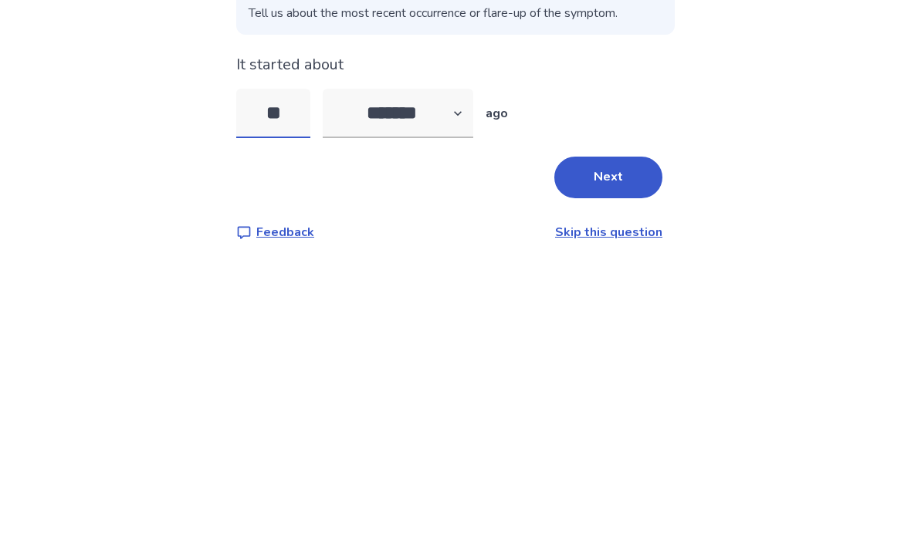
type input "*"
type input "**"
click at [755, 153] on div "Back 7 questions left When did you first notice your persistent fatigue and lac…" at bounding box center [455, 275] width 911 height 550
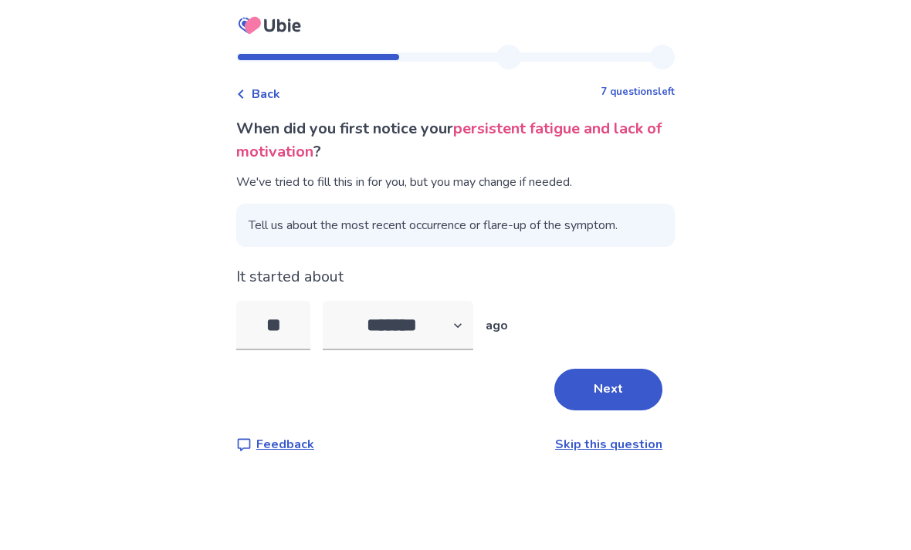
click at [616, 369] on button "Next" at bounding box center [608, 390] width 108 height 42
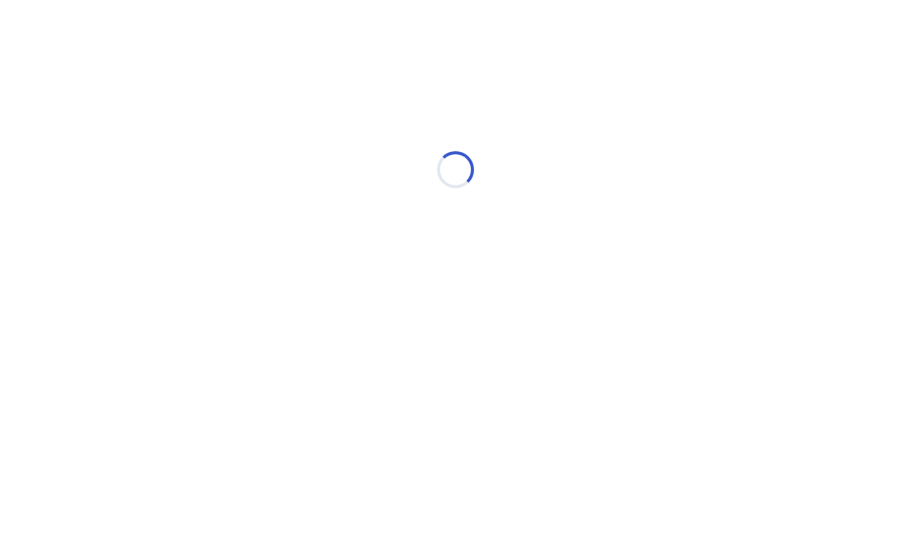
select select "*"
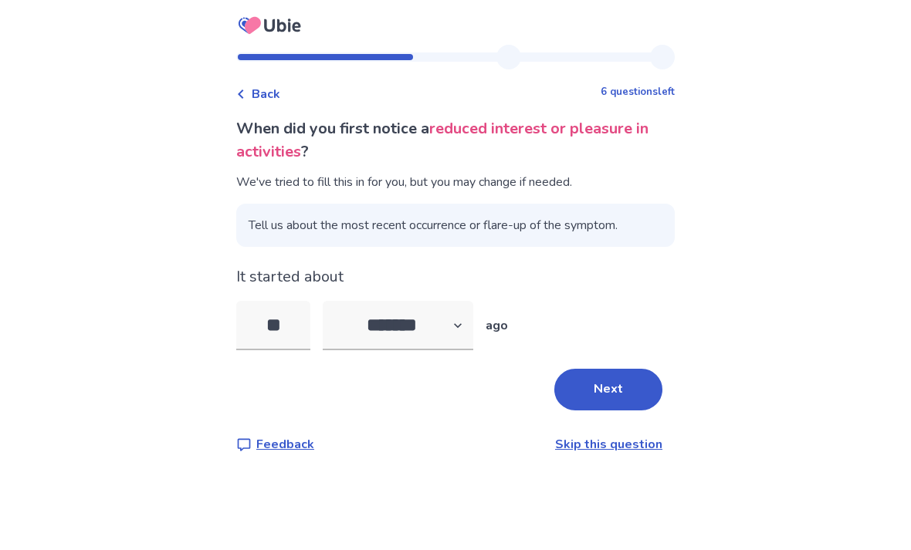
click at [640, 444] on link "Skip this question" at bounding box center [608, 444] width 107 height 17
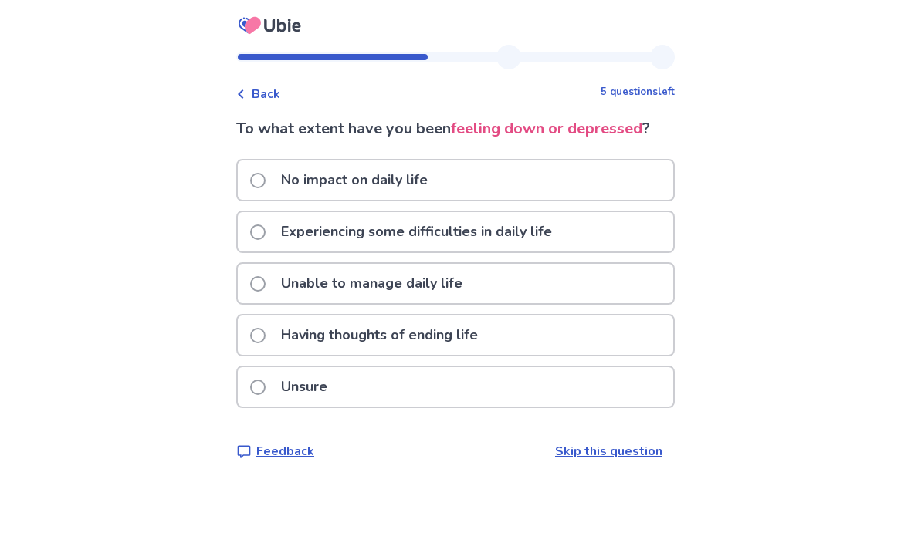
click at [265, 181] on span at bounding box center [257, 180] width 15 height 15
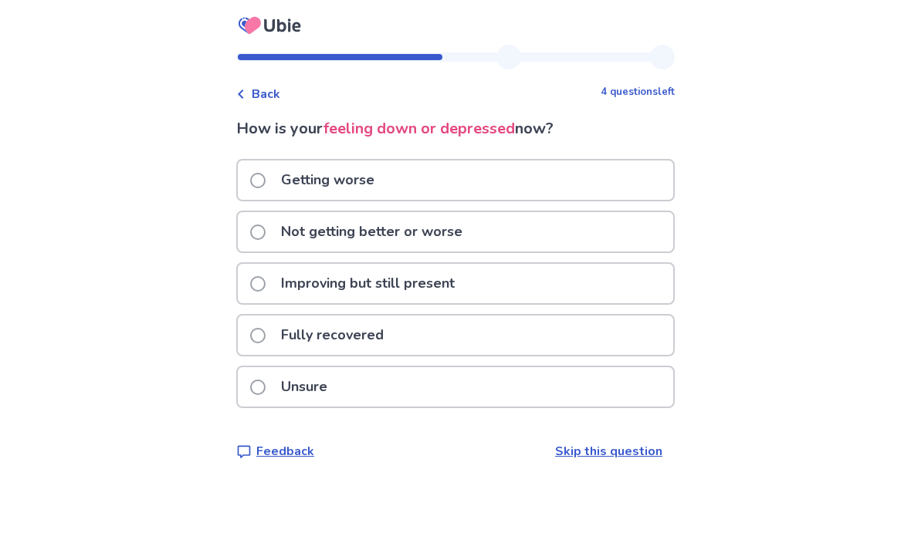
click at [264, 177] on span at bounding box center [257, 180] width 15 height 15
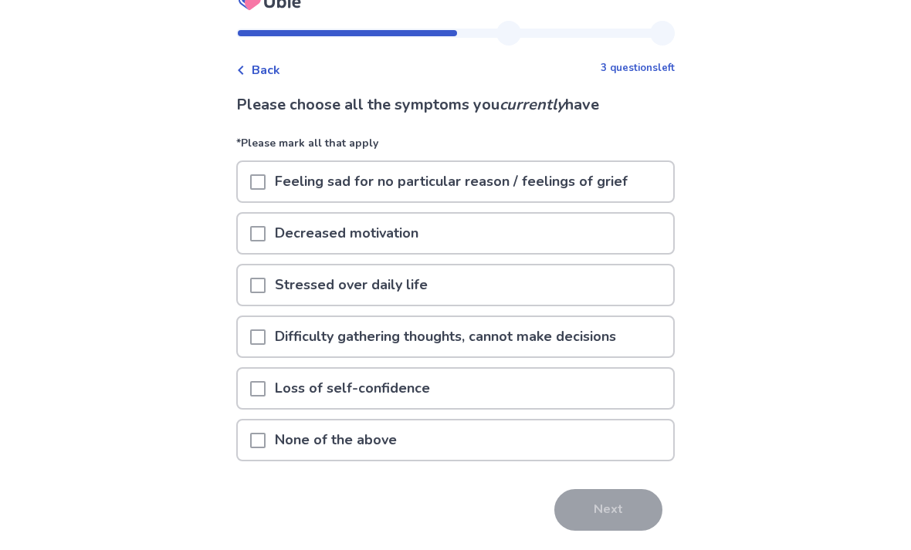
click at [265, 182] on span at bounding box center [257, 182] width 15 height 15
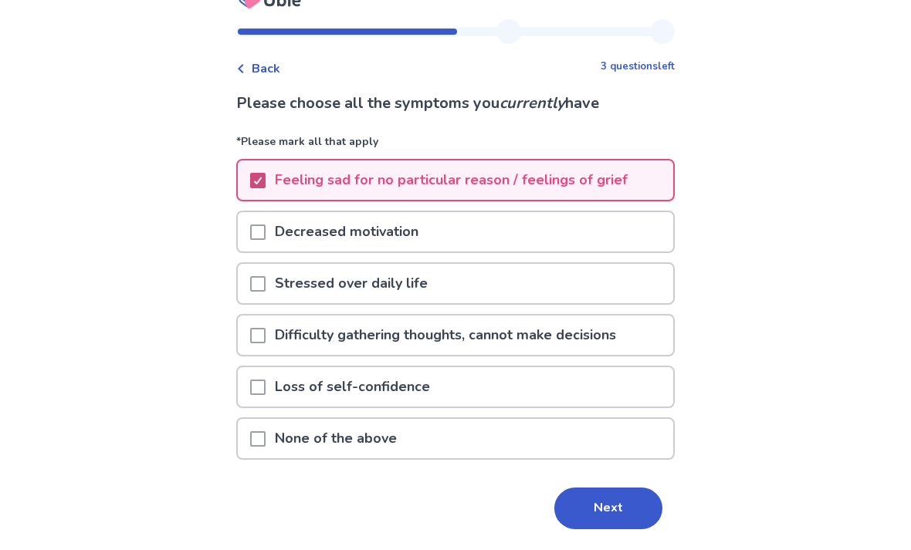
scroll to position [26, 0]
click at [265, 221] on div at bounding box center [257, 230] width 15 height 39
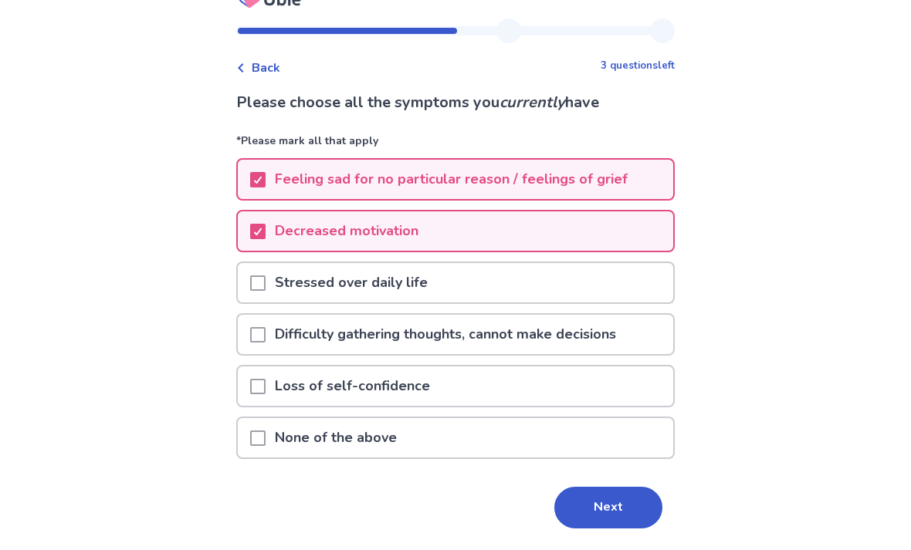
click at [265, 276] on span at bounding box center [257, 282] width 15 height 15
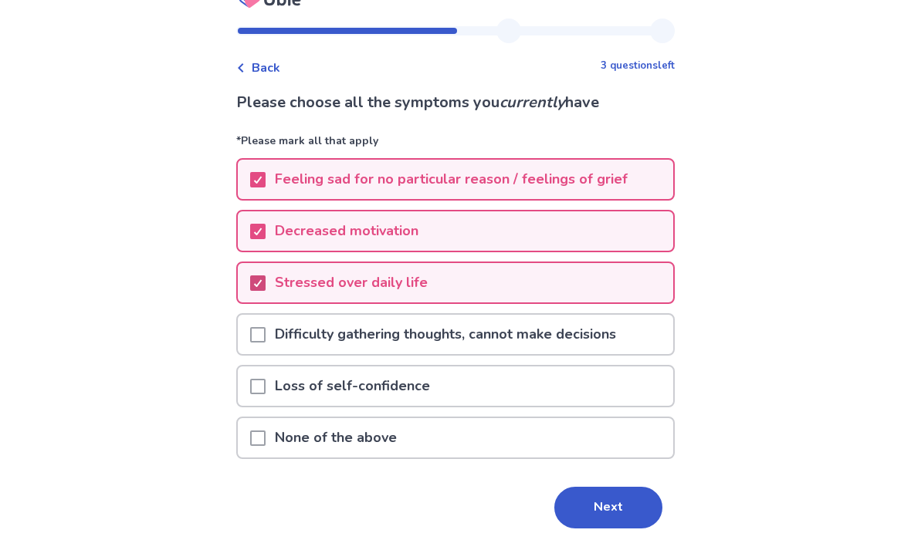
click at [265, 335] on span at bounding box center [257, 334] width 15 height 15
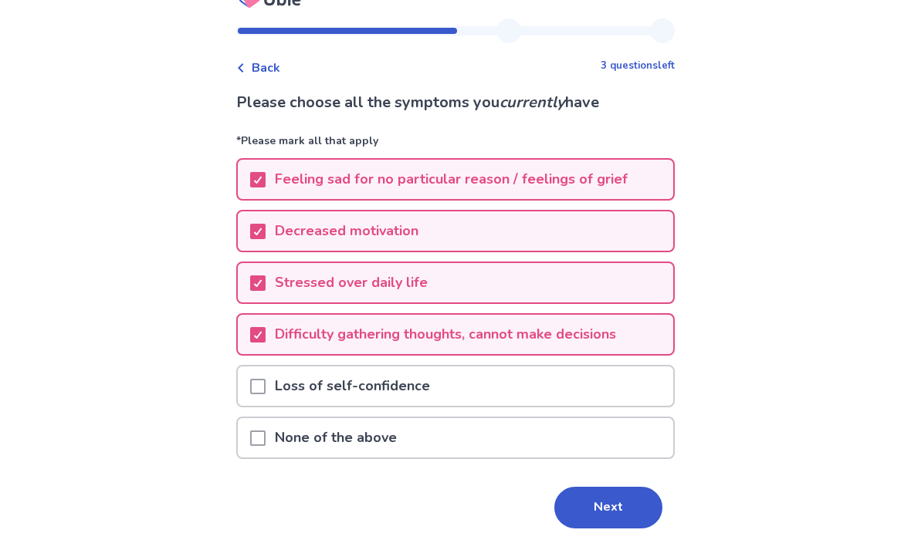
click at [265, 391] on span at bounding box center [257, 386] width 15 height 15
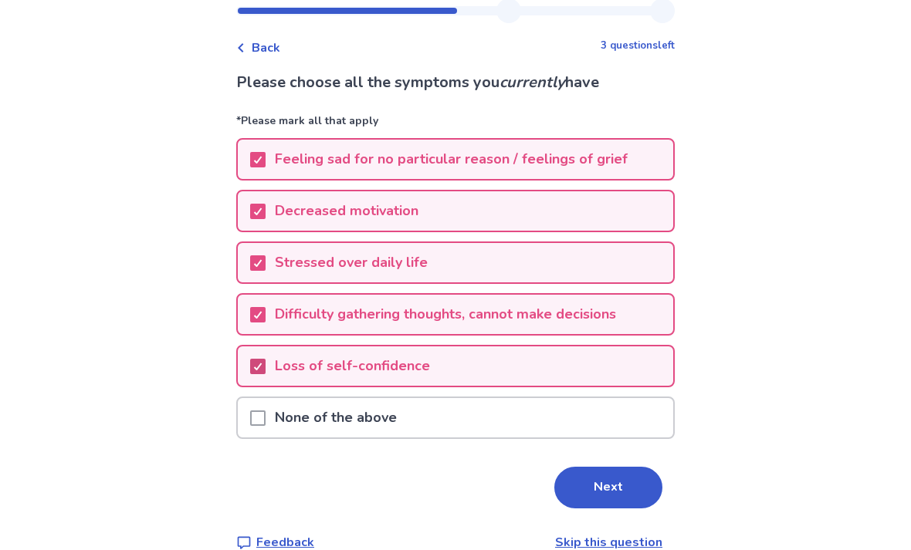
scroll to position [50, 0]
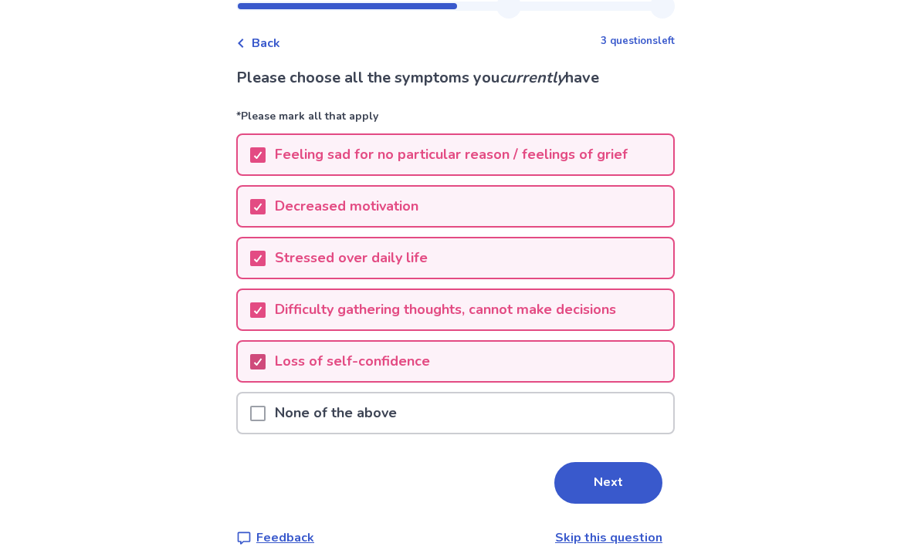
click at [613, 482] on button "Next" at bounding box center [608, 484] width 108 height 42
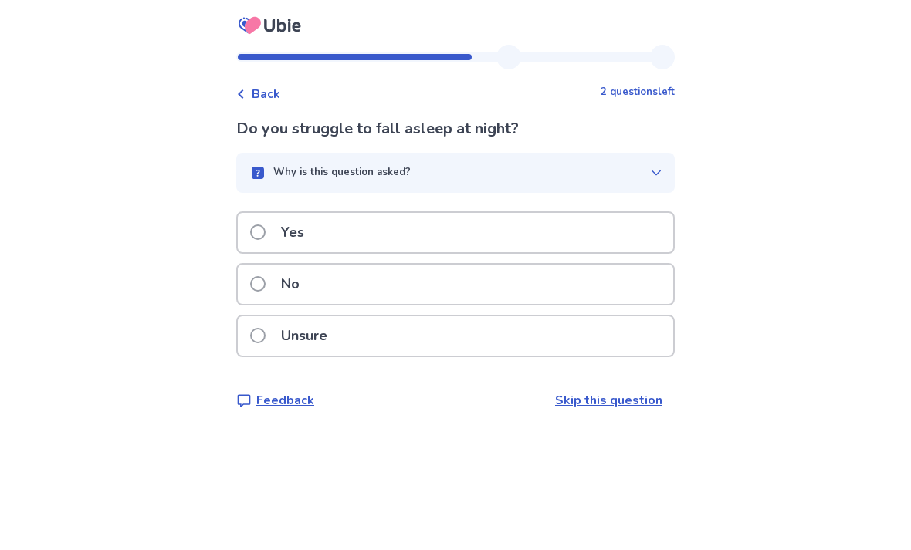
click at [278, 238] on label "Yes" at bounding box center [281, 232] width 63 height 39
click at [265, 231] on span at bounding box center [257, 232] width 15 height 15
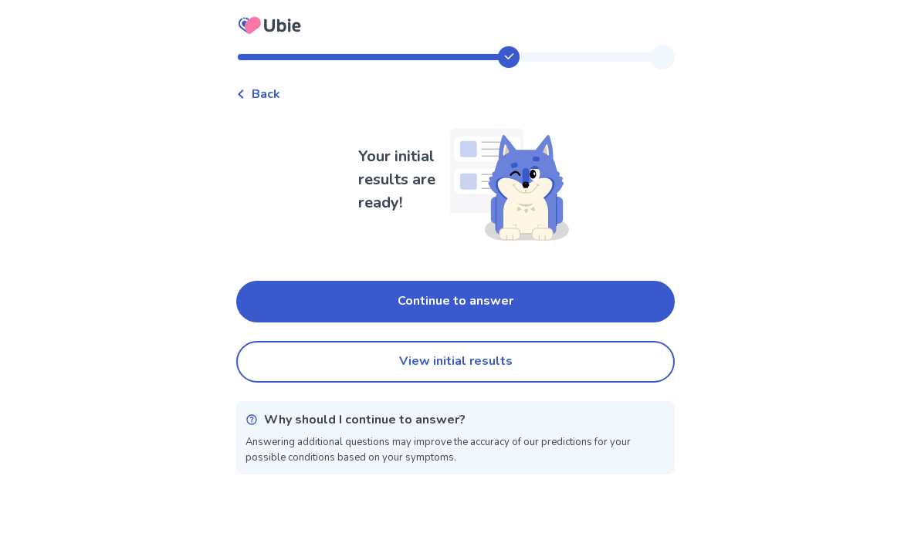
click at [617, 357] on button "View initial results" at bounding box center [455, 362] width 438 height 42
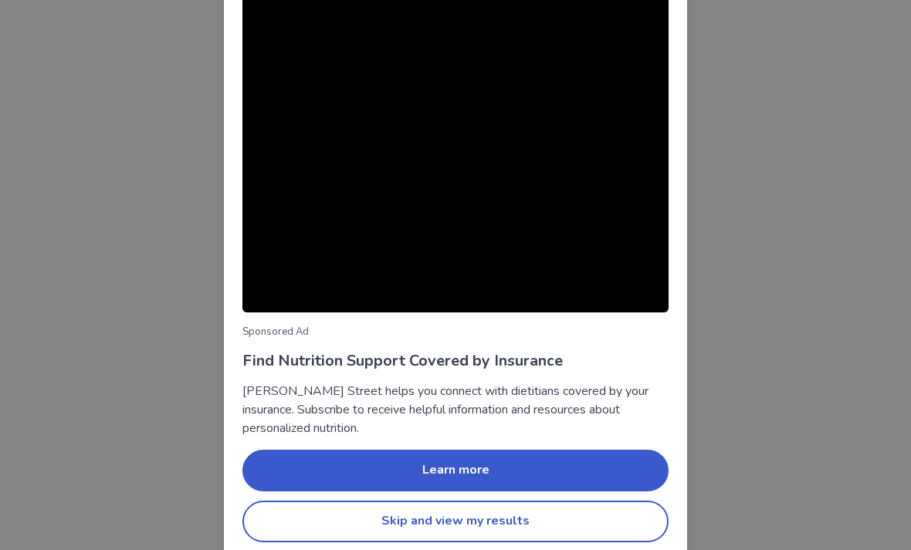
scroll to position [91, 0]
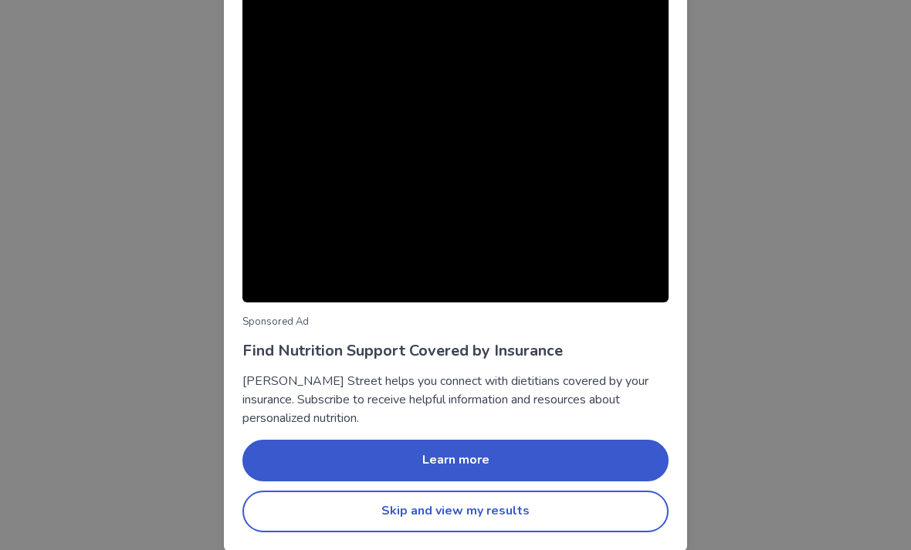
click at [564, 509] on button "Skip and view my results" at bounding box center [455, 512] width 426 height 42
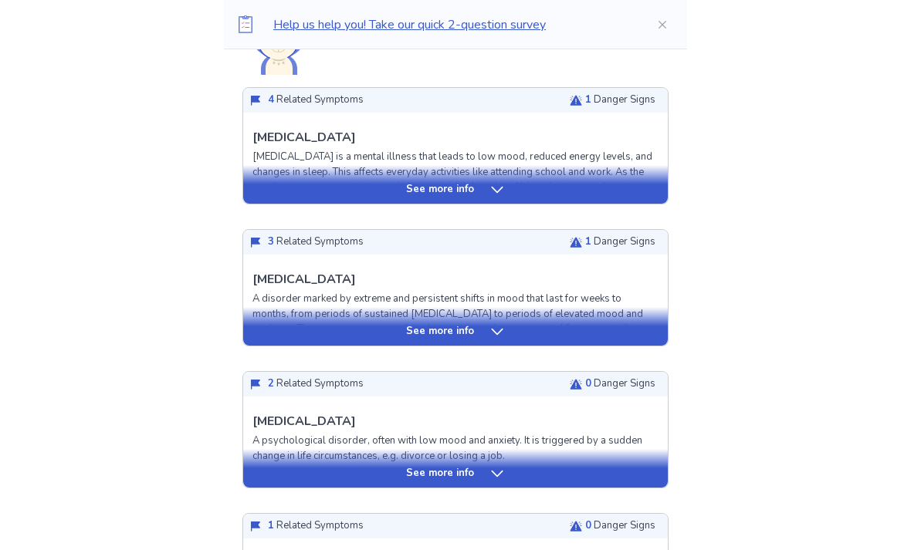
scroll to position [539, 0]
click at [588, 331] on div "See more info" at bounding box center [455, 332] width 424 height 15
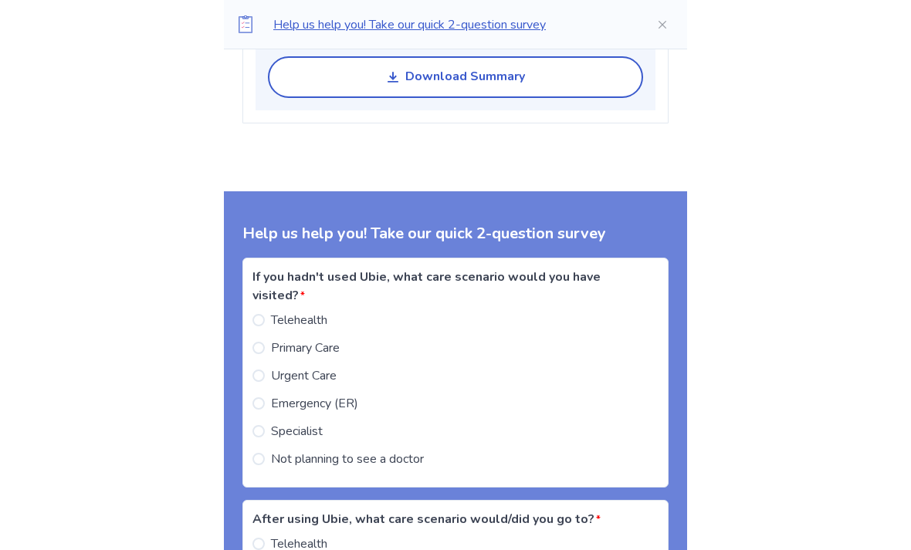
scroll to position [2593, 0]
click at [265, 456] on span at bounding box center [258, 460] width 12 height 12
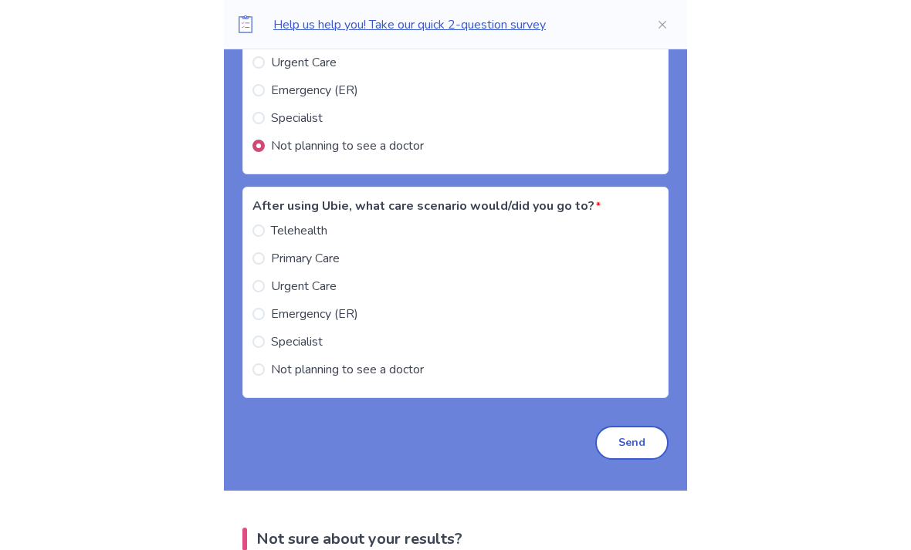
scroll to position [2894, 0]
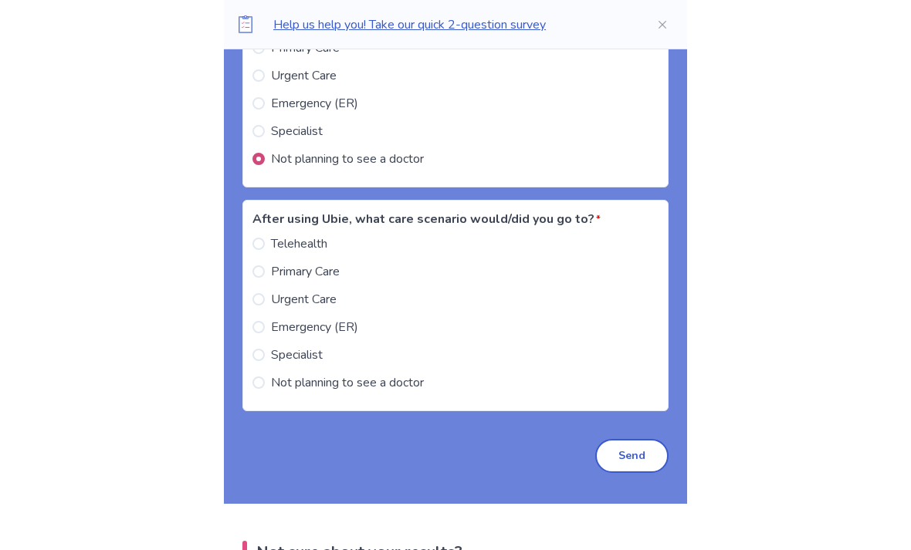
click at [265, 387] on span at bounding box center [258, 383] width 12 height 12
click at [634, 455] on button "Send" at bounding box center [631, 456] width 73 height 34
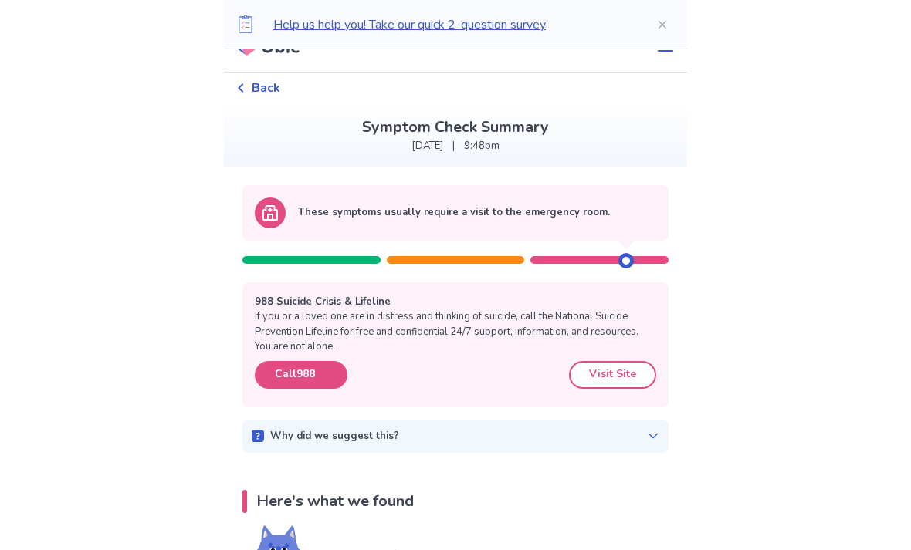
scroll to position [27, 0]
